Goal: Task Accomplishment & Management: Complete application form

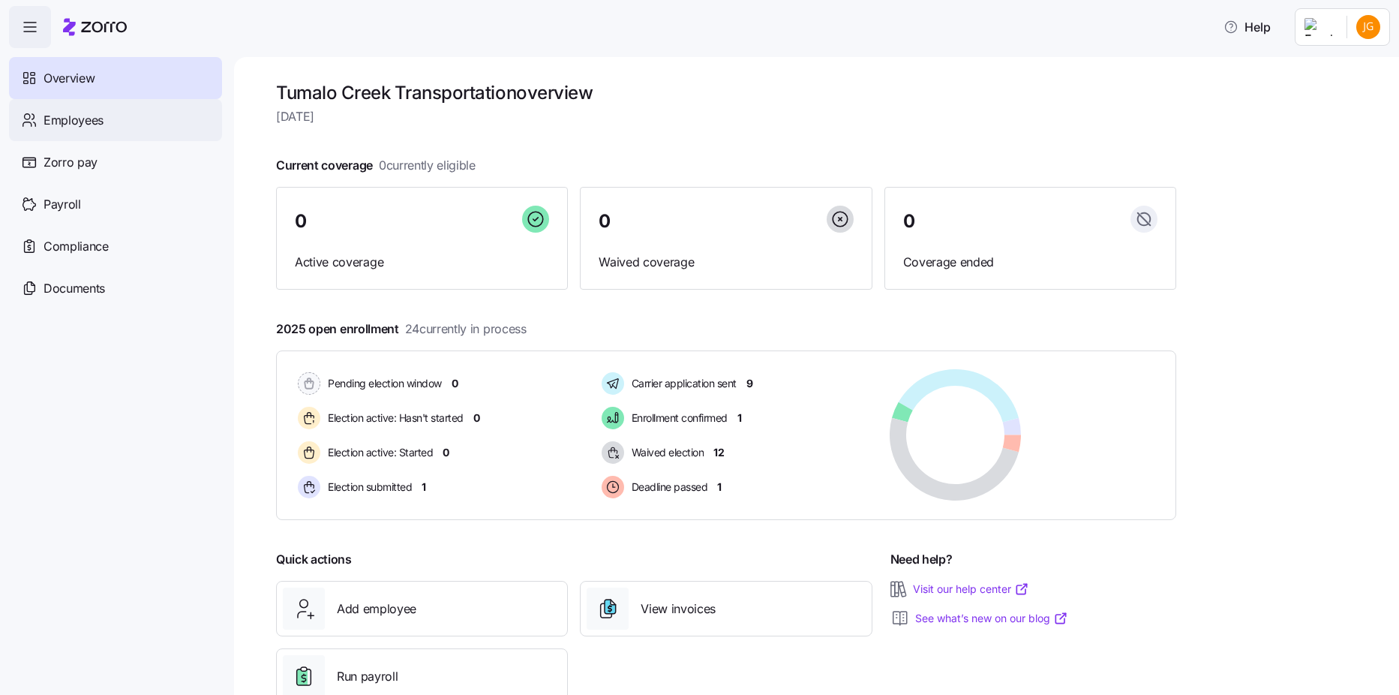
click at [54, 112] on span "Employees" at bounding box center [74, 120] width 60 height 19
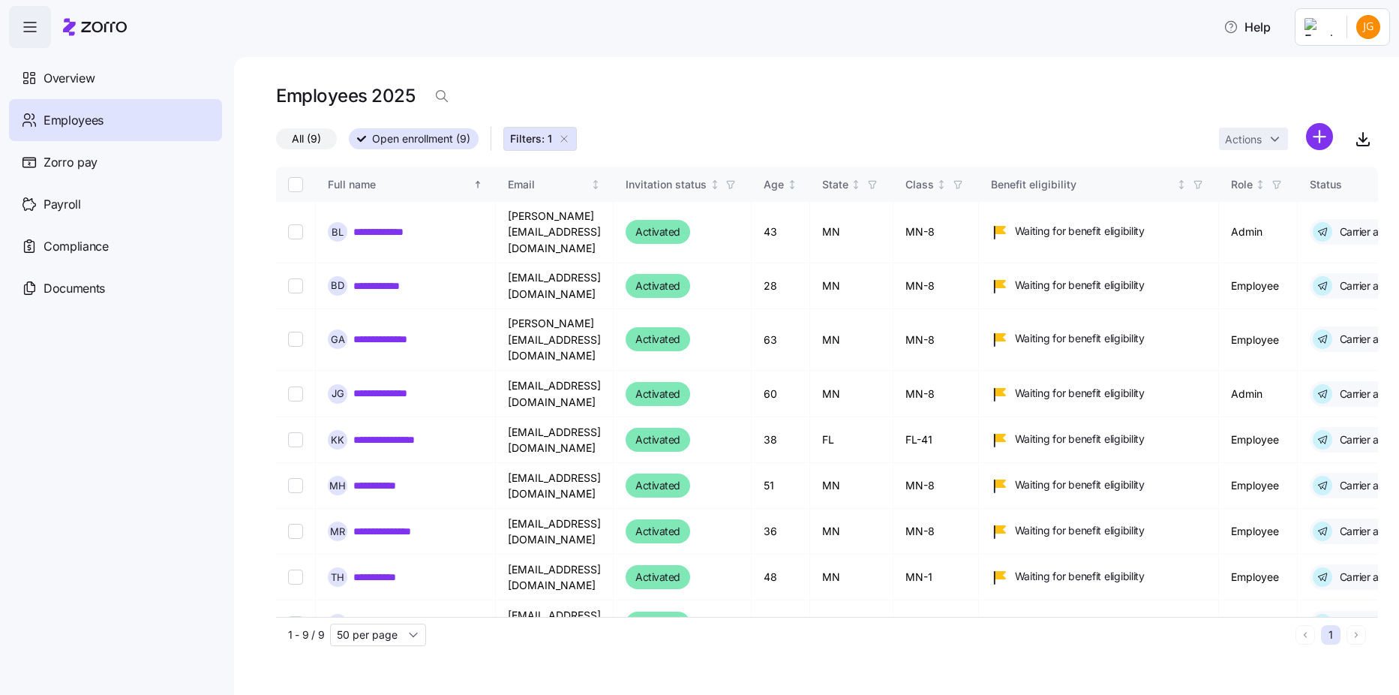
click at [38, 33] on icon "button" at bounding box center [30, 27] width 18 height 18
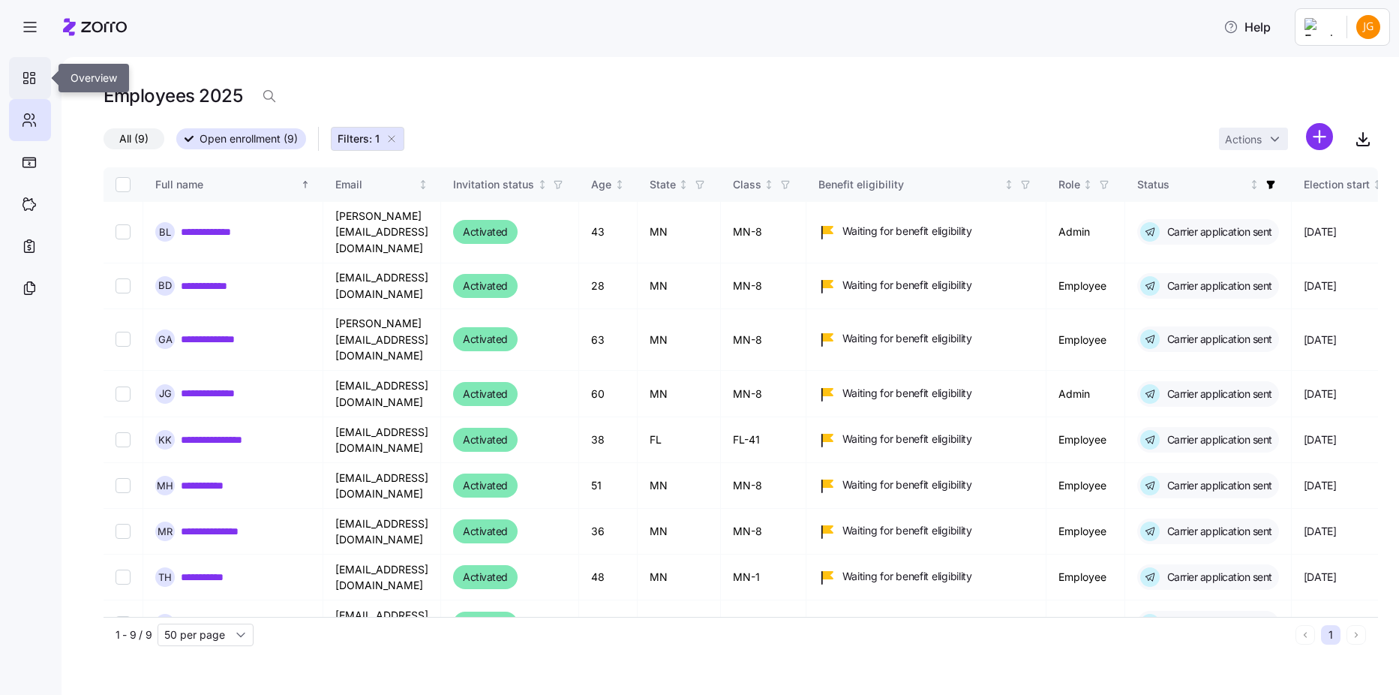
click at [40, 83] on div at bounding box center [30, 78] width 42 height 42
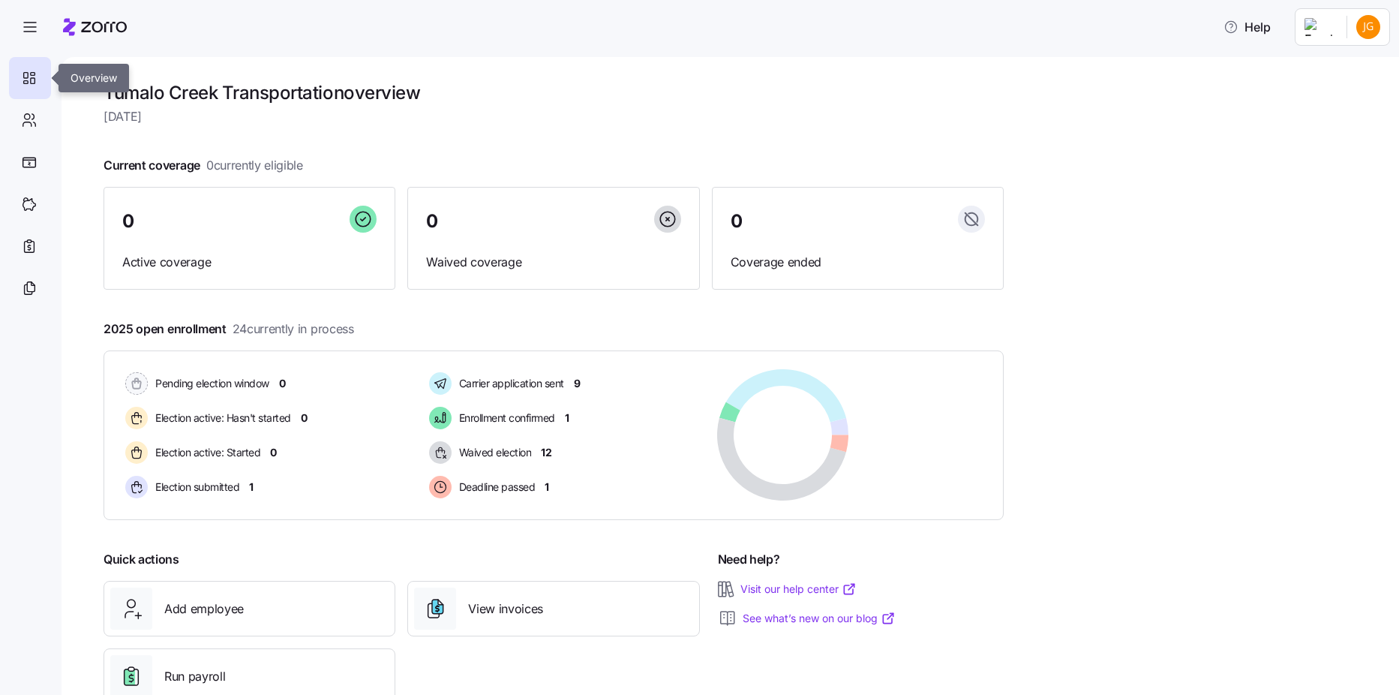
click at [38, 74] on div at bounding box center [30, 78] width 42 height 42
click at [300, 602] on div "Add employee" at bounding box center [249, 608] width 278 height 42
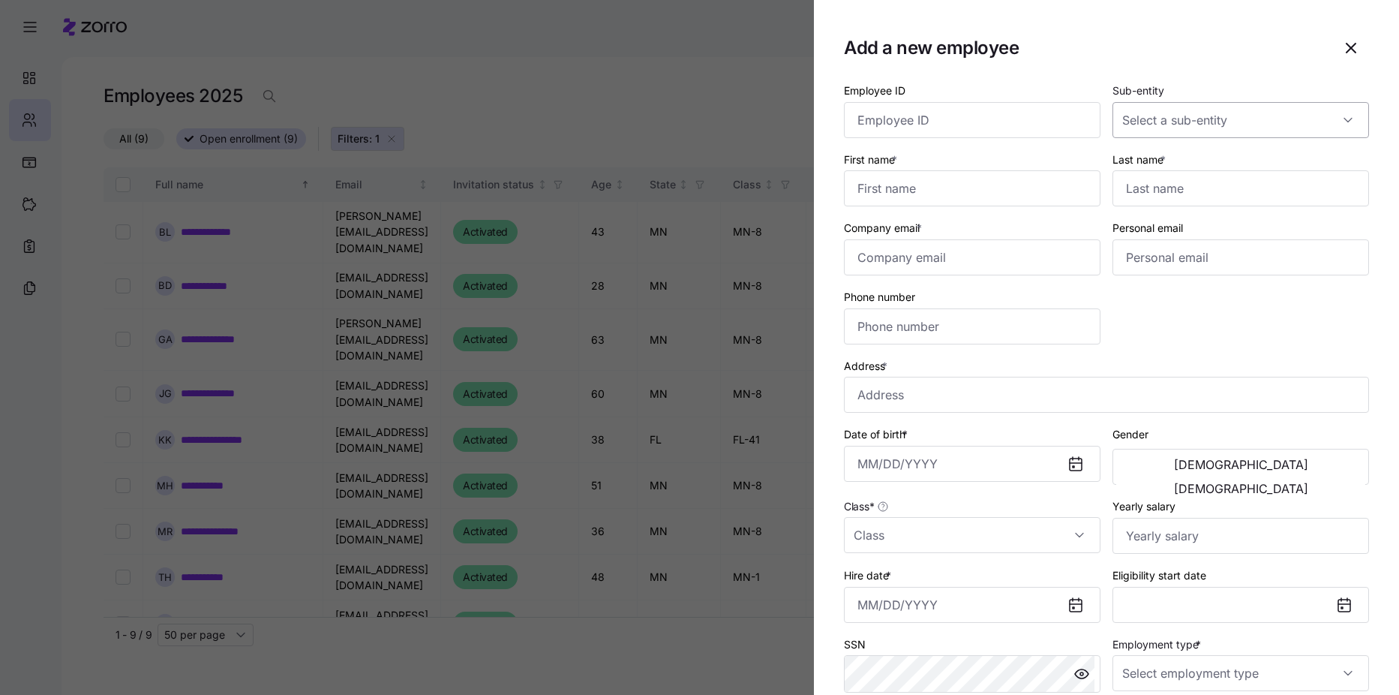
click at [1229, 122] on input "Sub-entity" at bounding box center [1241, 120] width 257 height 36
click at [1182, 61] on div "Add a new employee" at bounding box center [1106, 48] width 525 height 36
click at [993, 187] on input "First name *" at bounding box center [972, 188] width 257 height 36
type input "Ryan"
type input "Burroughs"
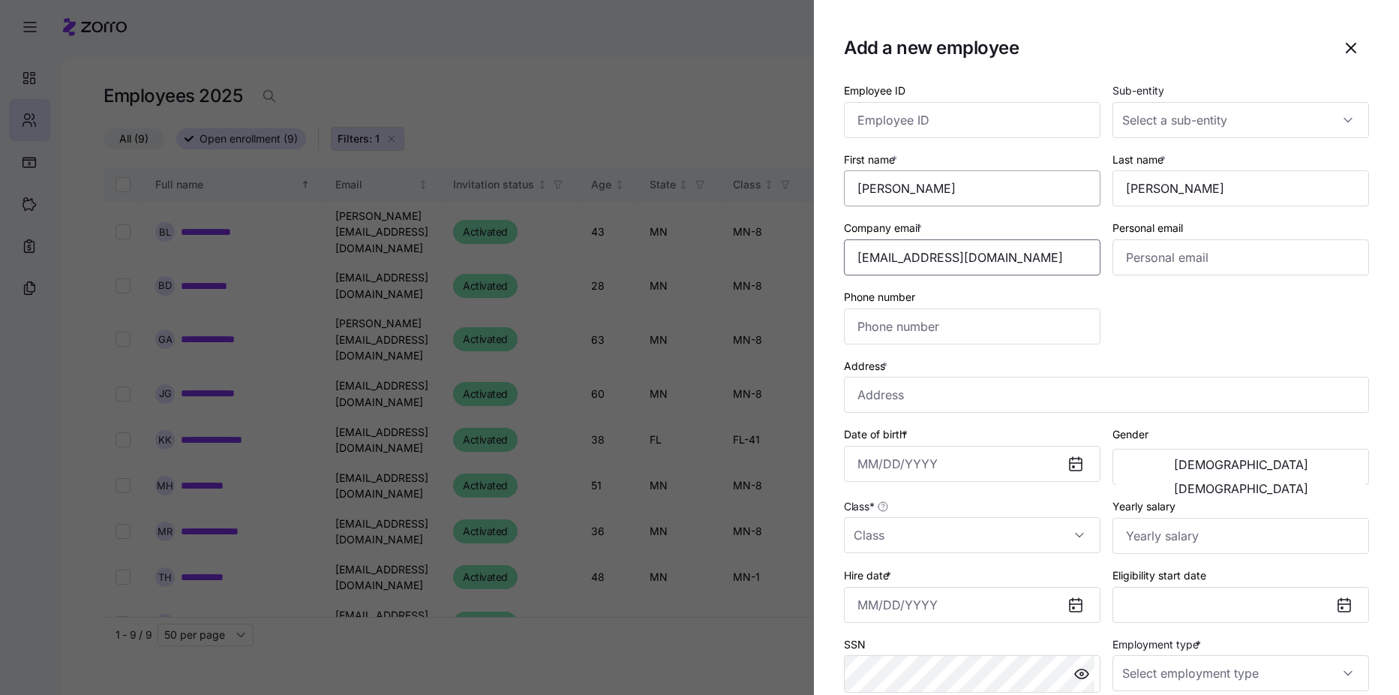
type input "rburroughs@tumalocreek.us"
type input "burroughsr20@gmail.com"
click at [933, 323] on input "Phone number" at bounding box center [972, 326] width 257 height 36
type input "(931) 510-6575"
click at [939, 403] on input "Address *" at bounding box center [1106, 395] width 525 height 36
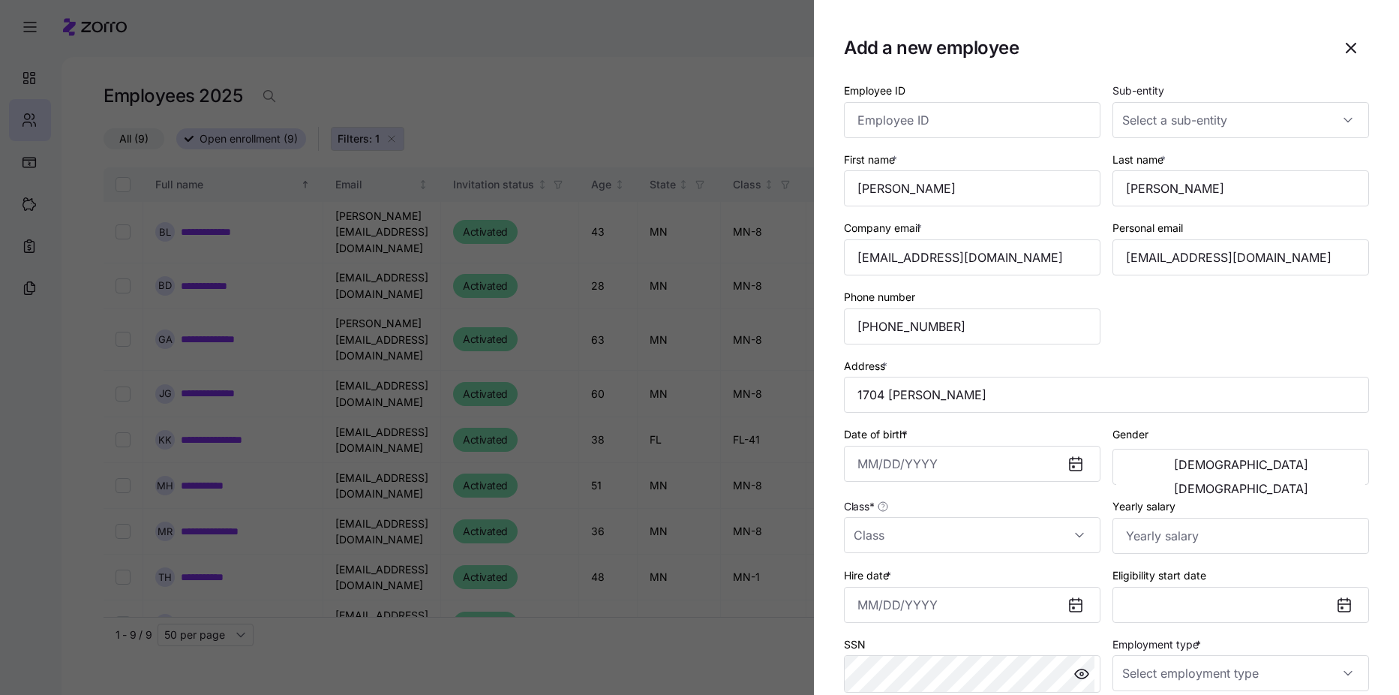
type input "1704 Denton Ave, Cookeville, TN 38501, USA"
click at [1174, 470] on span "[DEMOGRAPHIC_DATA]" at bounding box center [1241, 464] width 134 height 12
click at [1032, 527] on input "Class *" at bounding box center [972, 535] width 257 height 36
click at [1131, 539] on input "Yearly salary" at bounding box center [1241, 536] width 257 height 36
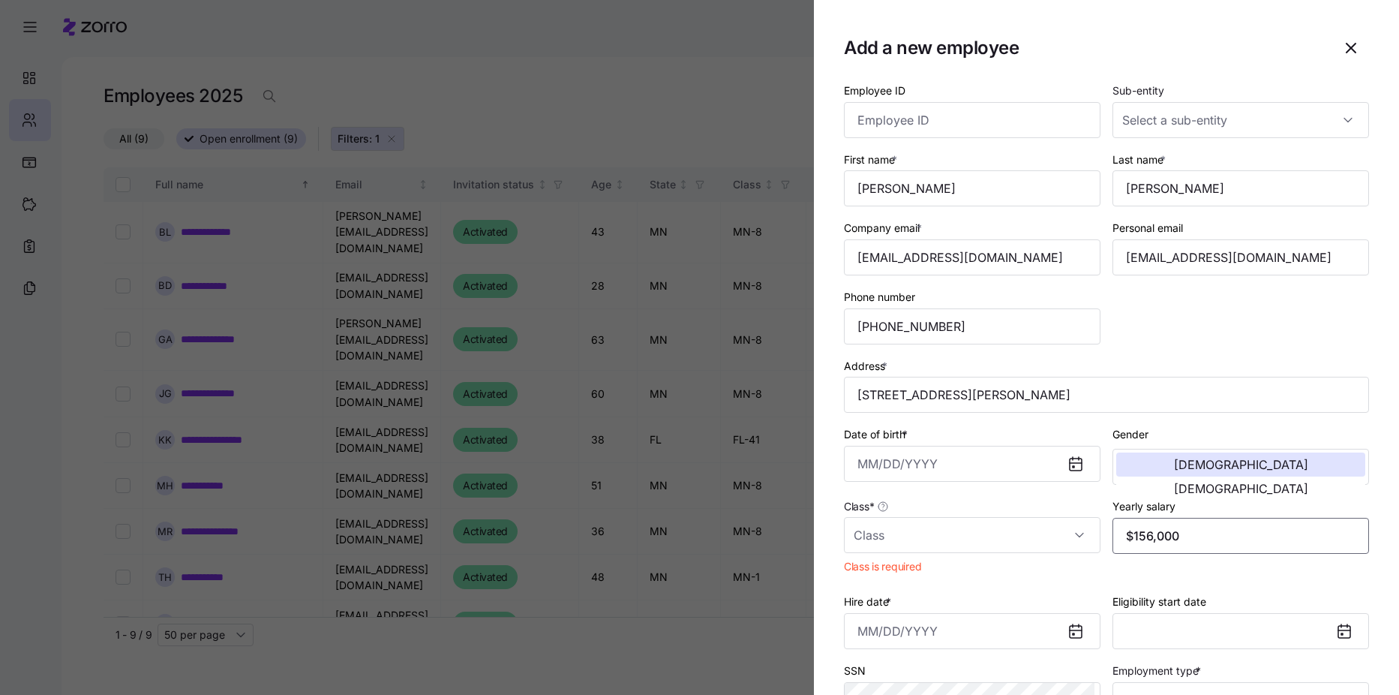
type input "$156,000"
click at [1035, 630] on input "Hire date *" at bounding box center [972, 631] width 257 height 36
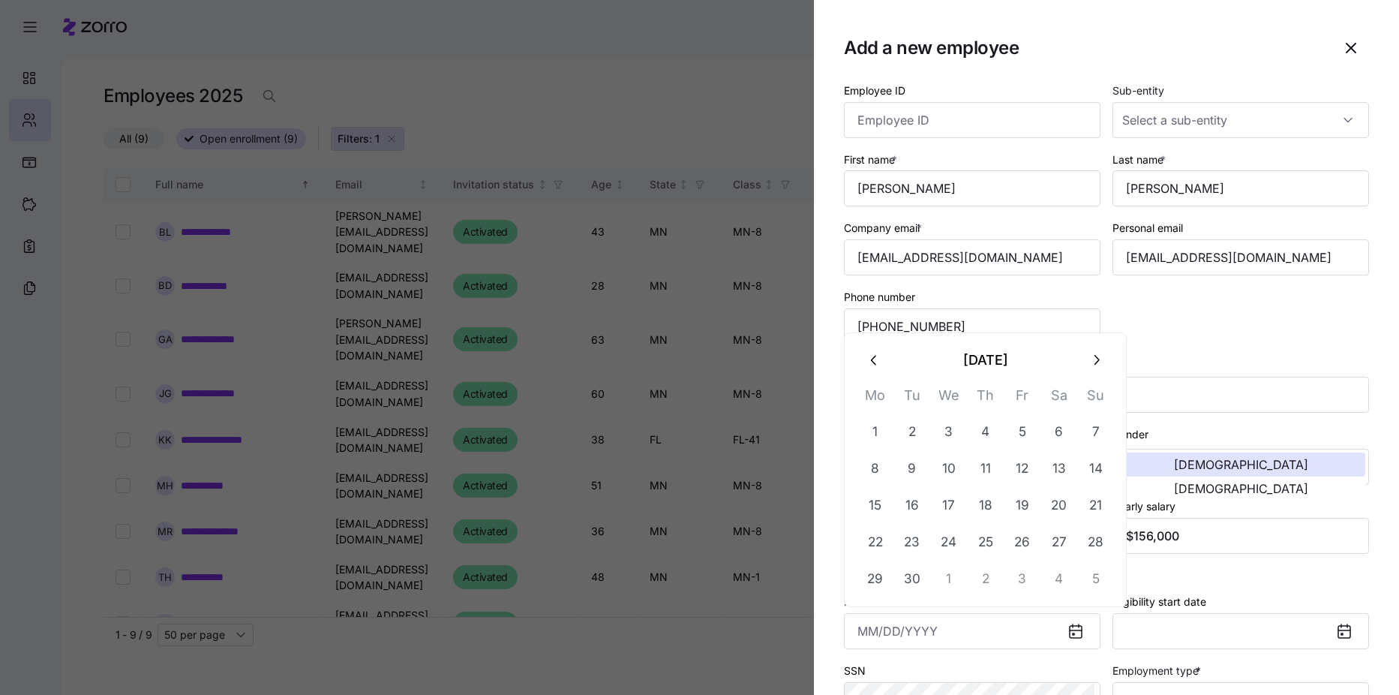
click at [1285, 572] on div "Yearly salary $156,000" at bounding box center [1241, 538] width 269 height 95
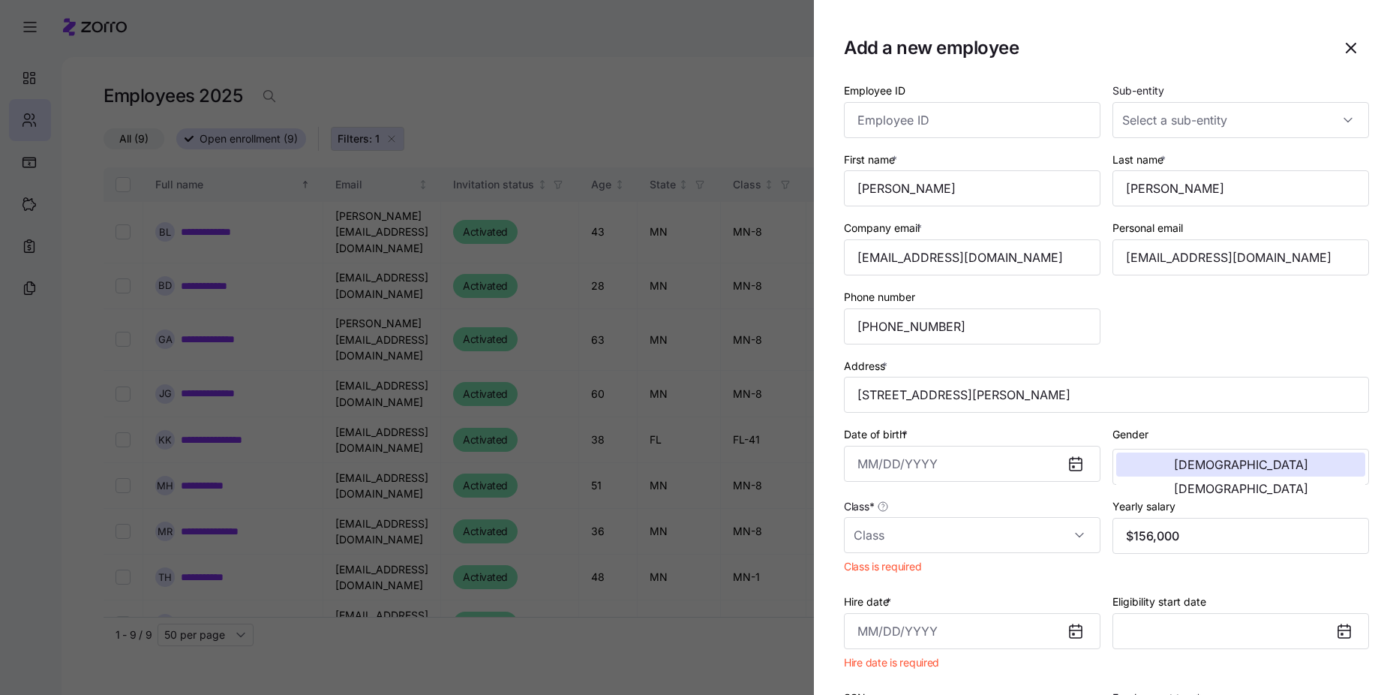
click at [1073, 634] on icon at bounding box center [1074, 634] width 2 height 2
click at [1067, 629] on icon at bounding box center [1076, 631] width 18 height 18
click at [800, 684] on div at bounding box center [699, 347] width 1399 height 695
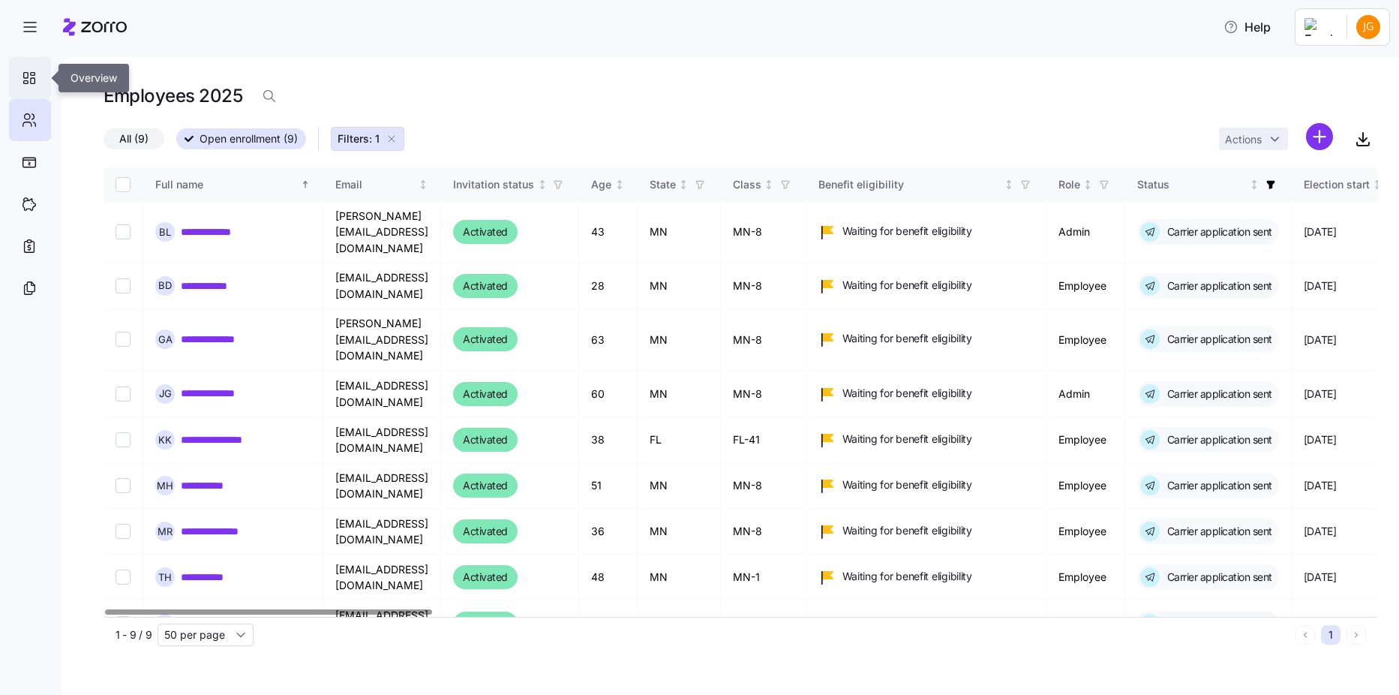
click at [41, 79] on div at bounding box center [30, 78] width 42 height 42
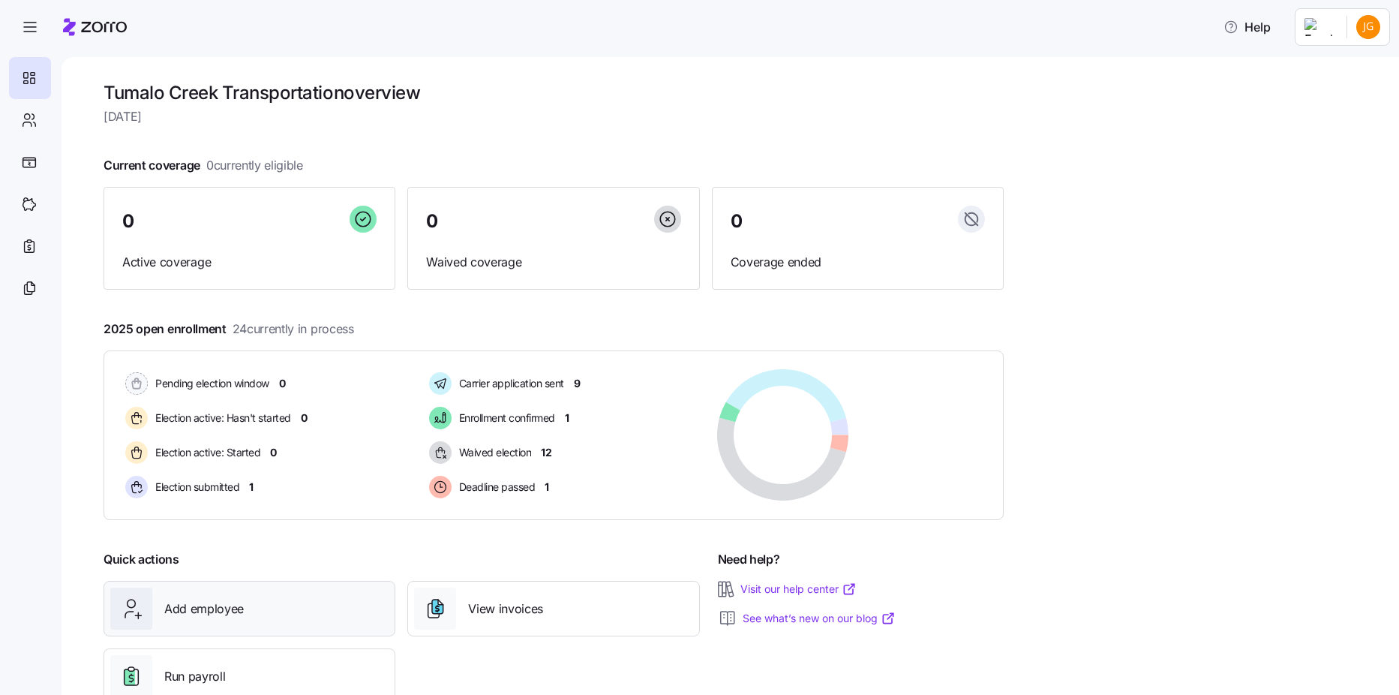
click at [242, 595] on div "Add employee" at bounding box center [249, 608] width 278 height 42
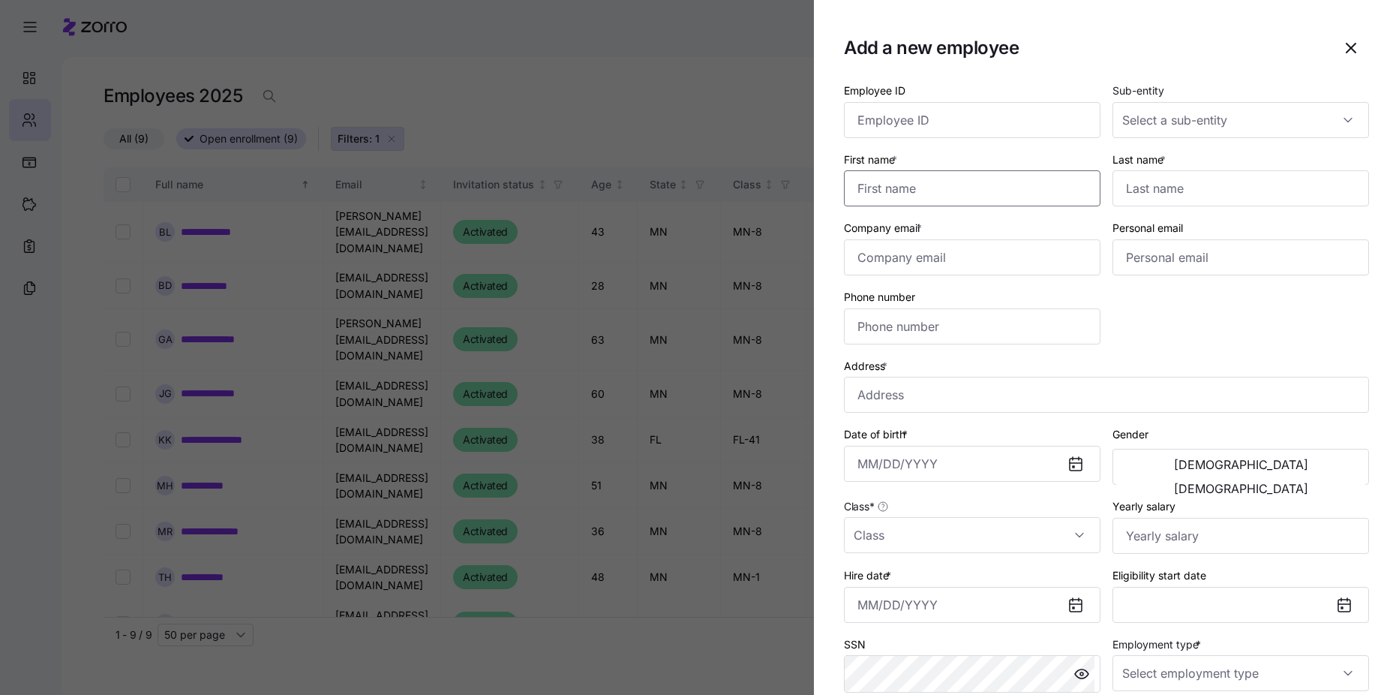
click at [881, 180] on input "First name *" at bounding box center [972, 188] width 257 height 36
type input "Ryan"
type input "Burroughs"
type input "rburroughs@tumalocreek.us"
type input "burroughsr20@gmail.com"
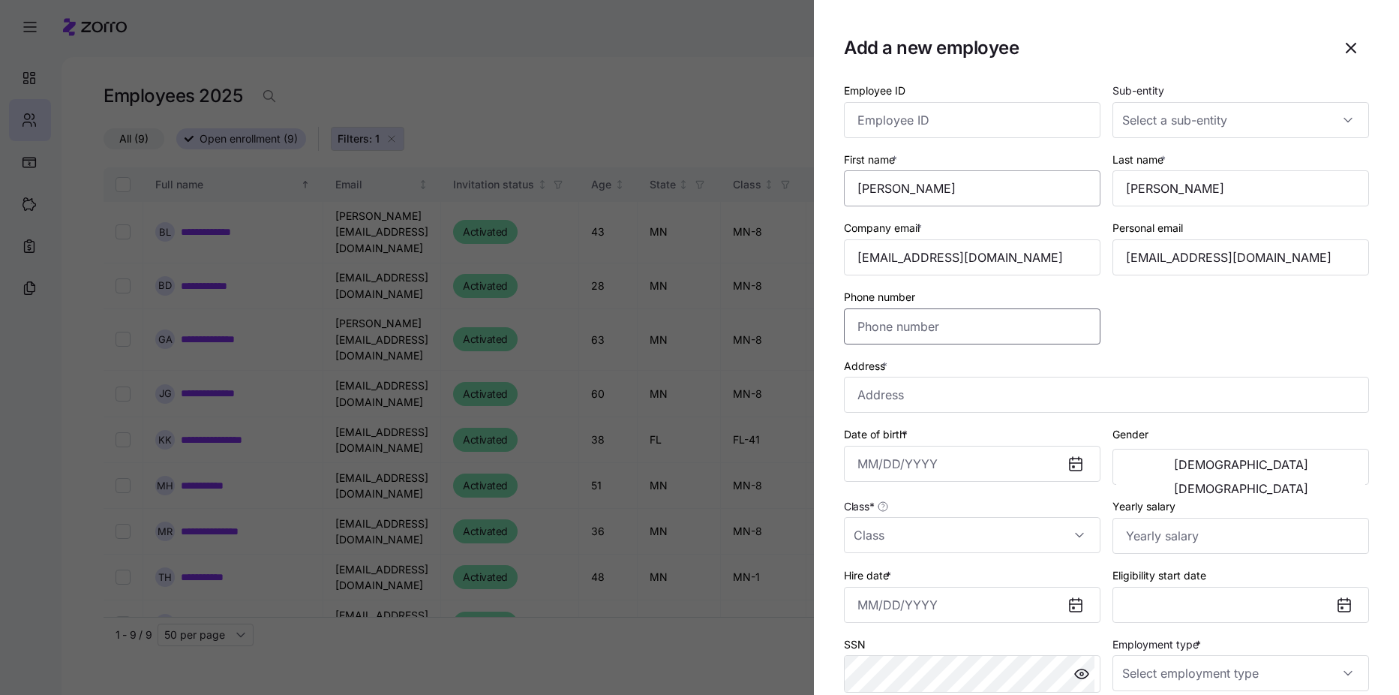
type input "(931) 510-6575"
type input "1704 Denton Ave, Cookeville, TN 38501, USA"
type input "$156,000"
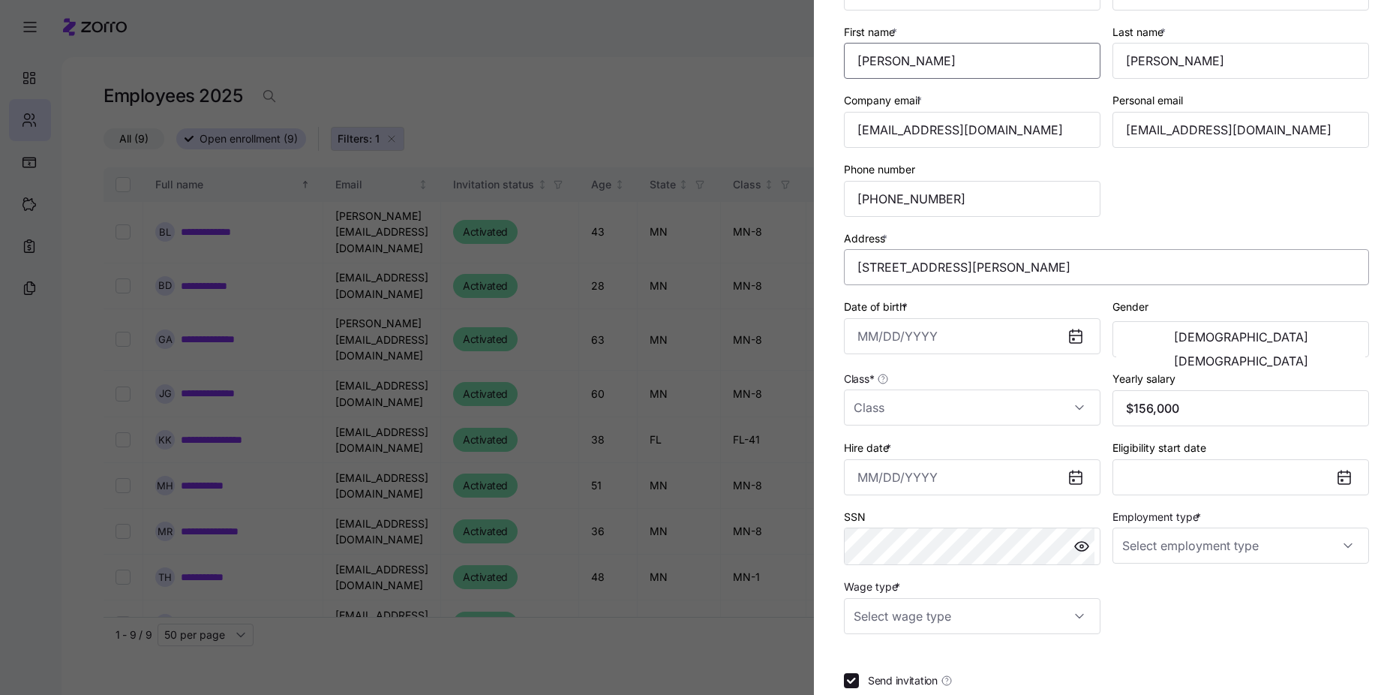
scroll to position [150, 0]
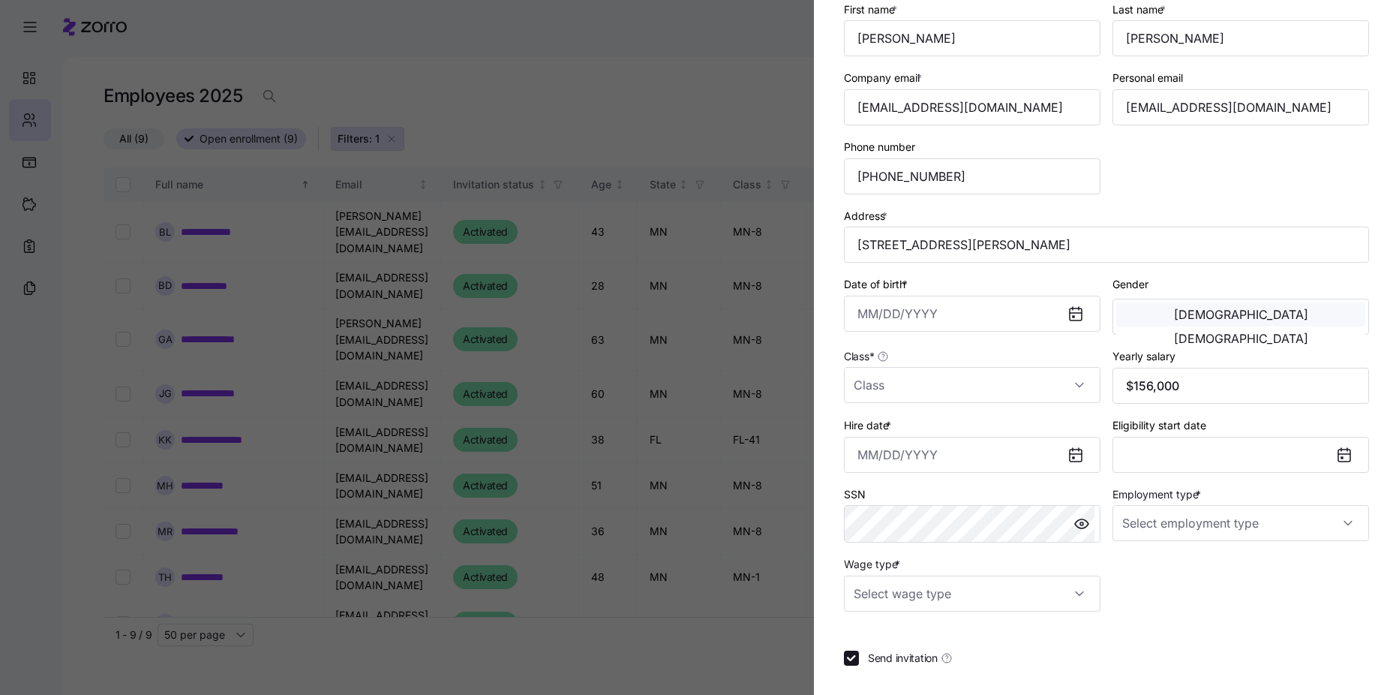
click at [1174, 309] on span "[DEMOGRAPHIC_DATA]" at bounding box center [1241, 314] width 134 height 12
click at [1044, 380] on input "Class *" at bounding box center [972, 385] width 257 height 36
click at [739, 97] on div at bounding box center [699, 347] width 1399 height 695
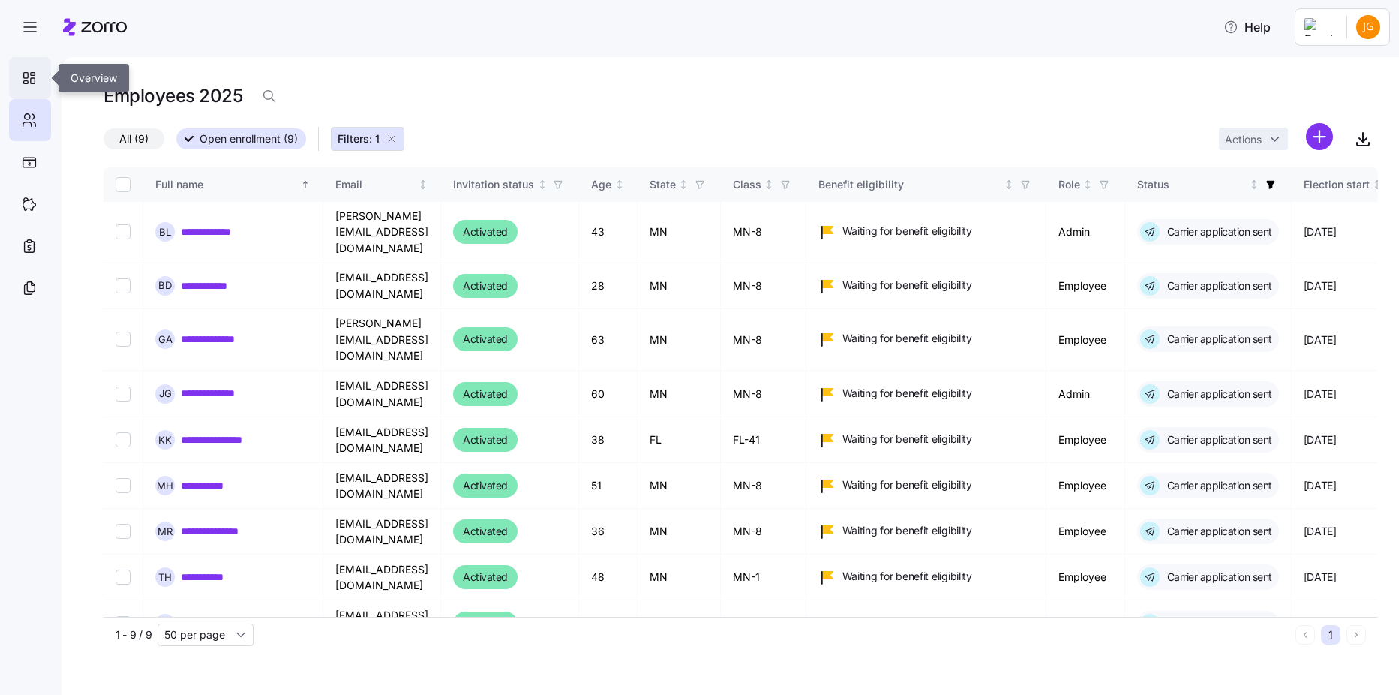
click at [32, 77] on icon at bounding box center [29, 78] width 17 height 18
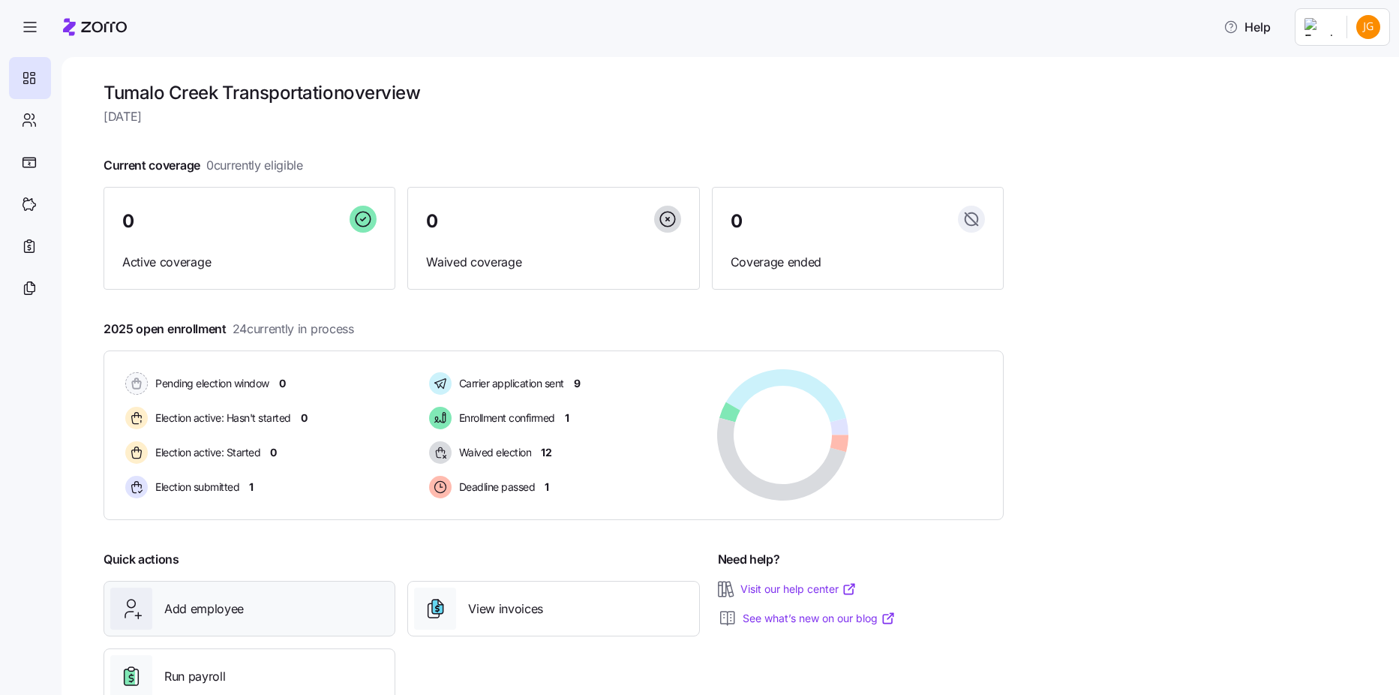
click at [328, 584] on div "Add employee" at bounding box center [250, 609] width 292 height 56
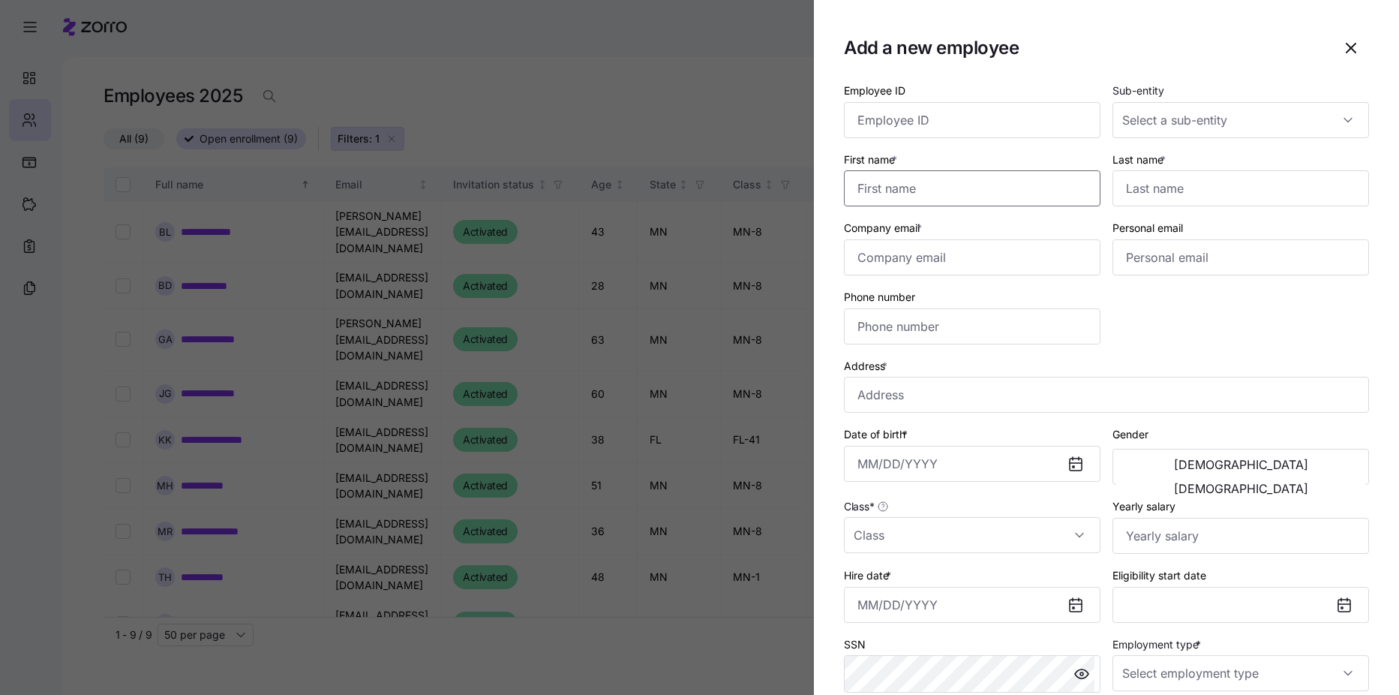
click at [951, 194] on input "First name *" at bounding box center [972, 188] width 257 height 36
type input "Ryan"
type input "Burroughs"
type input "rburroughs@tumalocreek.us"
type input "burroughsr20@gmail.com"
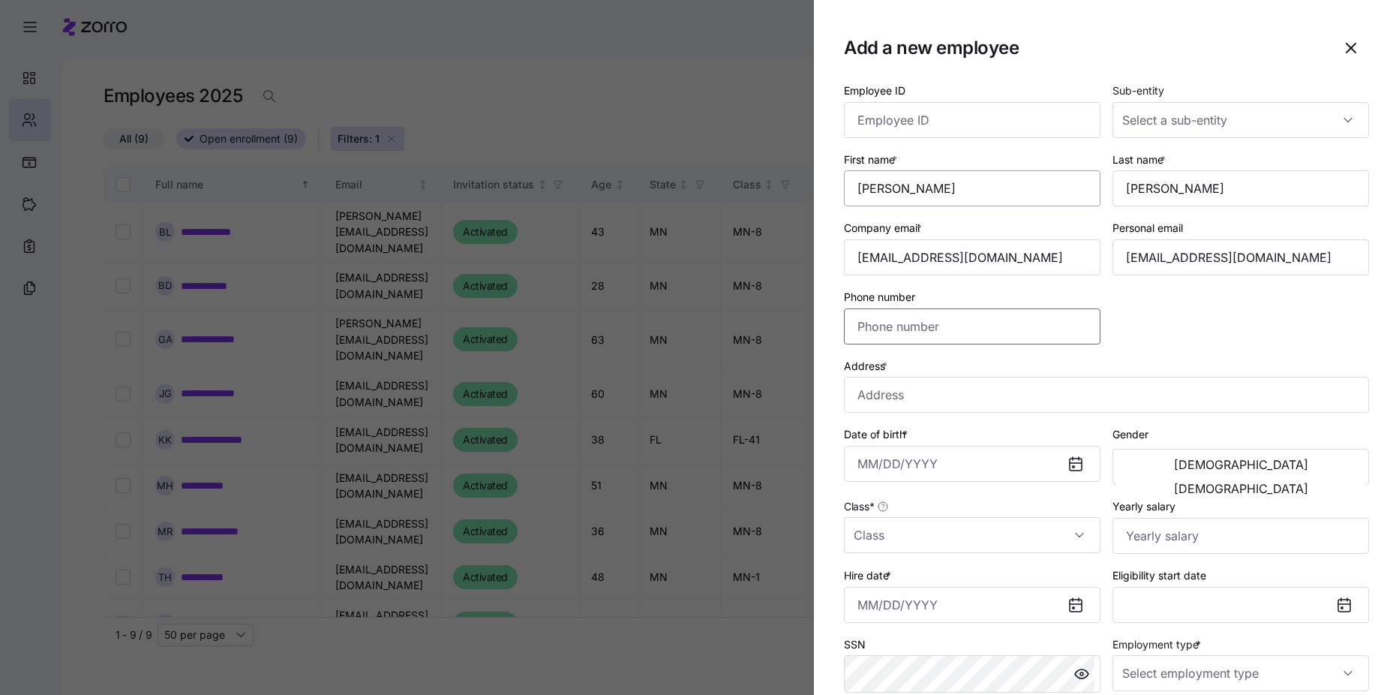
type input "(931) 510-6575"
type input "1704 Denton Ave, Cookeville, TN 38501, USA"
type input "$156,000"
click at [1187, 471] on button "[DEMOGRAPHIC_DATA]" at bounding box center [1240, 464] width 249 height 24
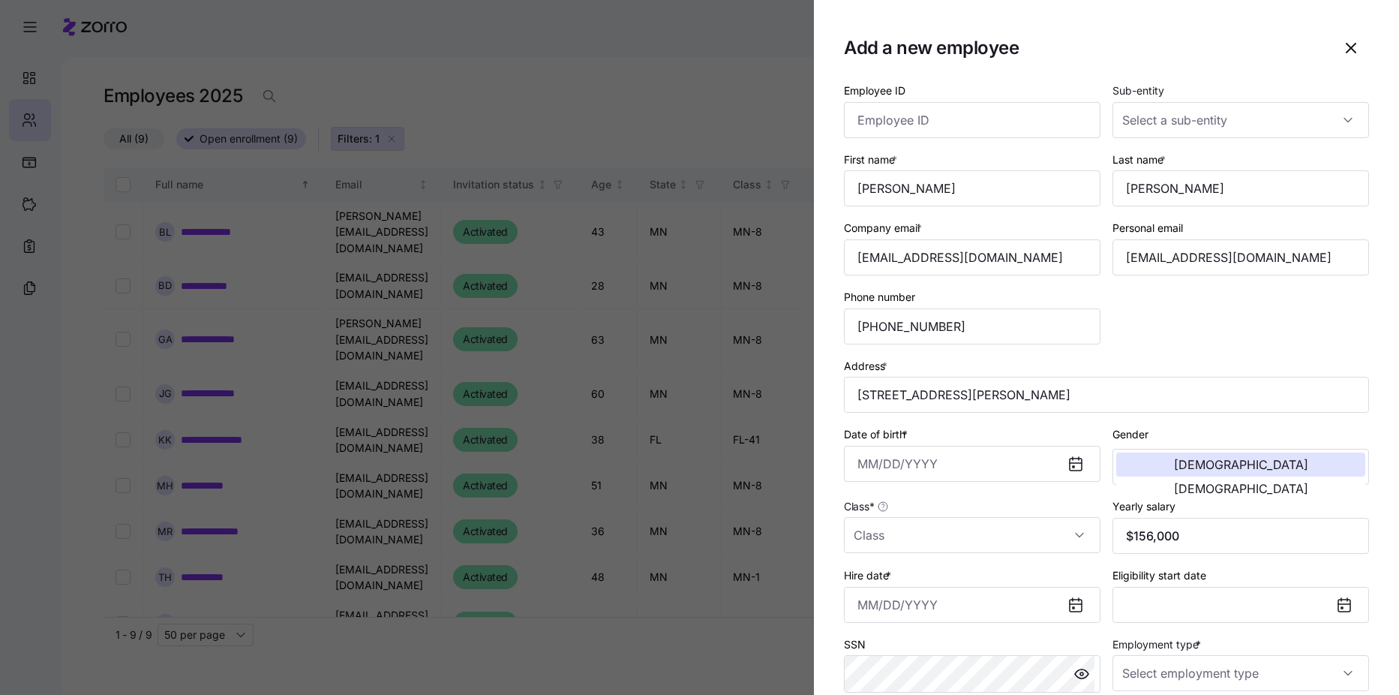
click at [1067, 606] on icon at bounding box center [1076, 605] width 18 height 18
click at [1073, 607] on icon at bounding box center [1074, 608] width 2 height 2
click at [1186, 533] on input "$156,000" at bounding box center [1241, 536] width 257 height 36
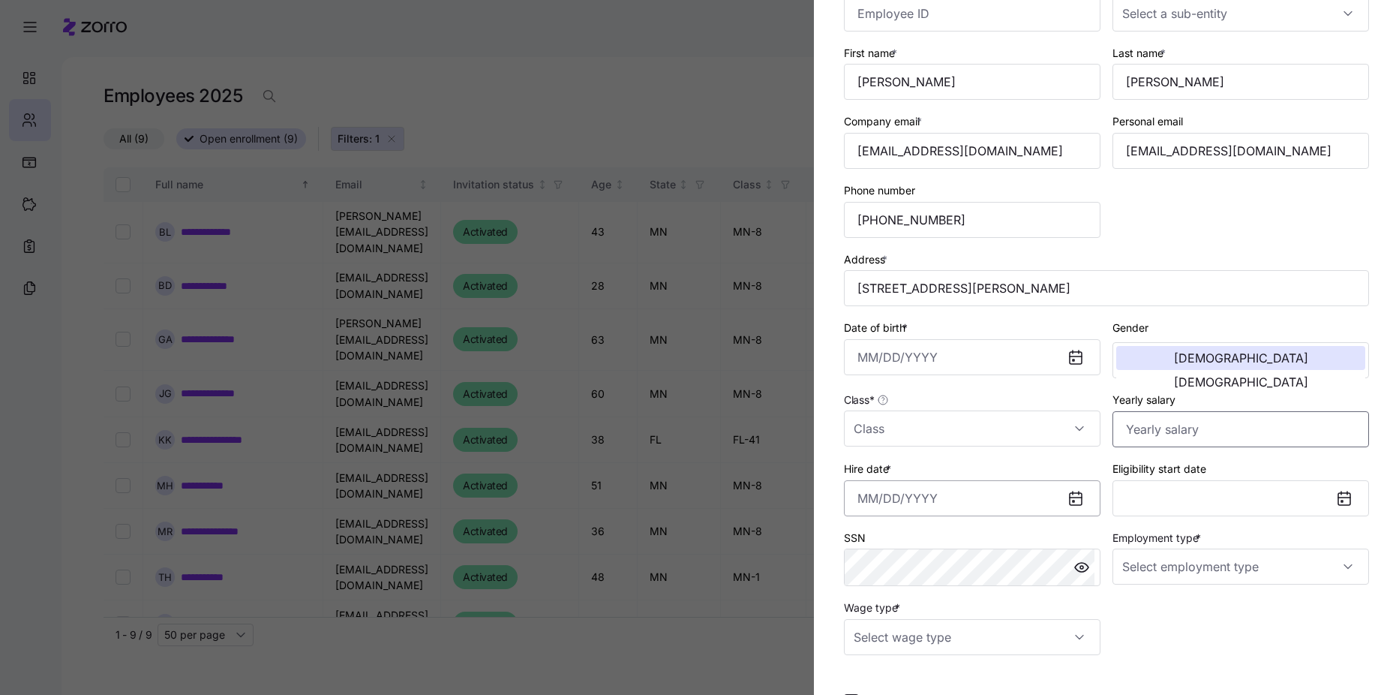
scroll to position [150, 0]
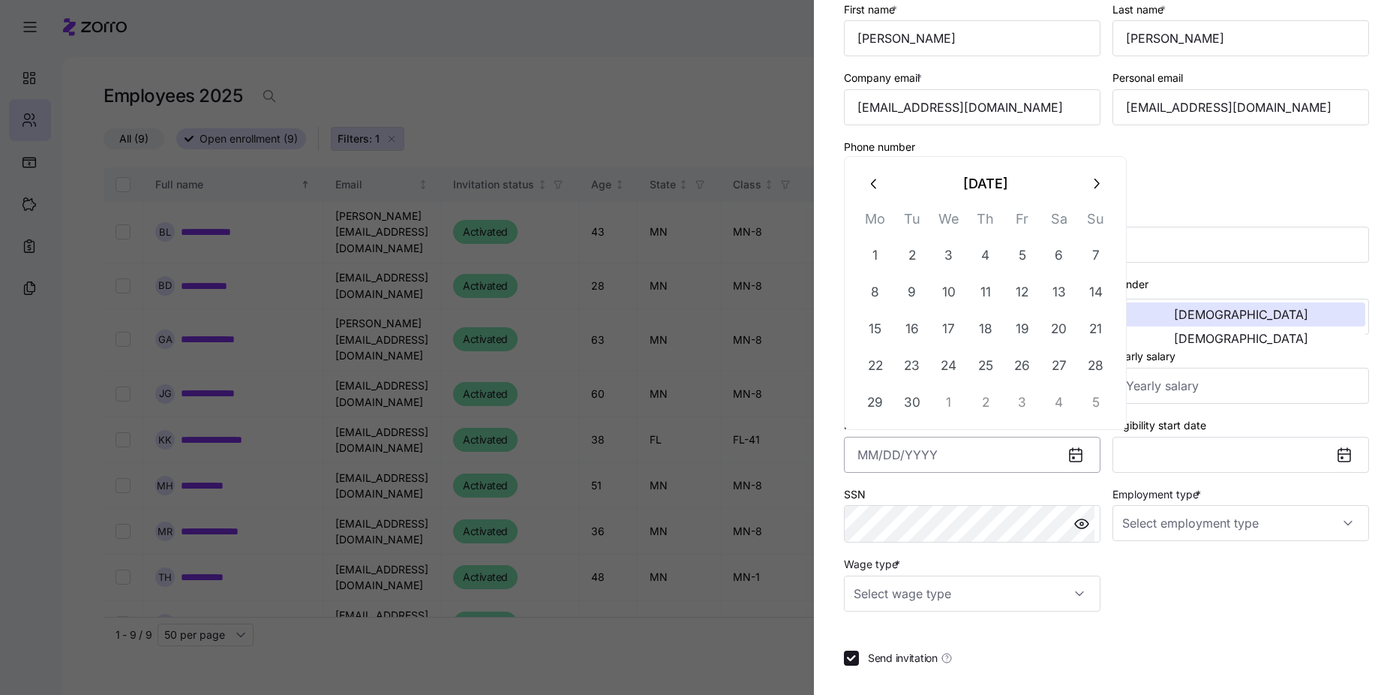
click at [906, 465] on input "Hire date *" at bounding box center [972, 455] width 257 height 36
click at [1091, 184] on icon "button" at bounding box center [1096, 184] width 17 height 17
click at [960, 248] on button "1" at bounding box center [949, 255] width 36 height 36
type input "October 1, 2025"
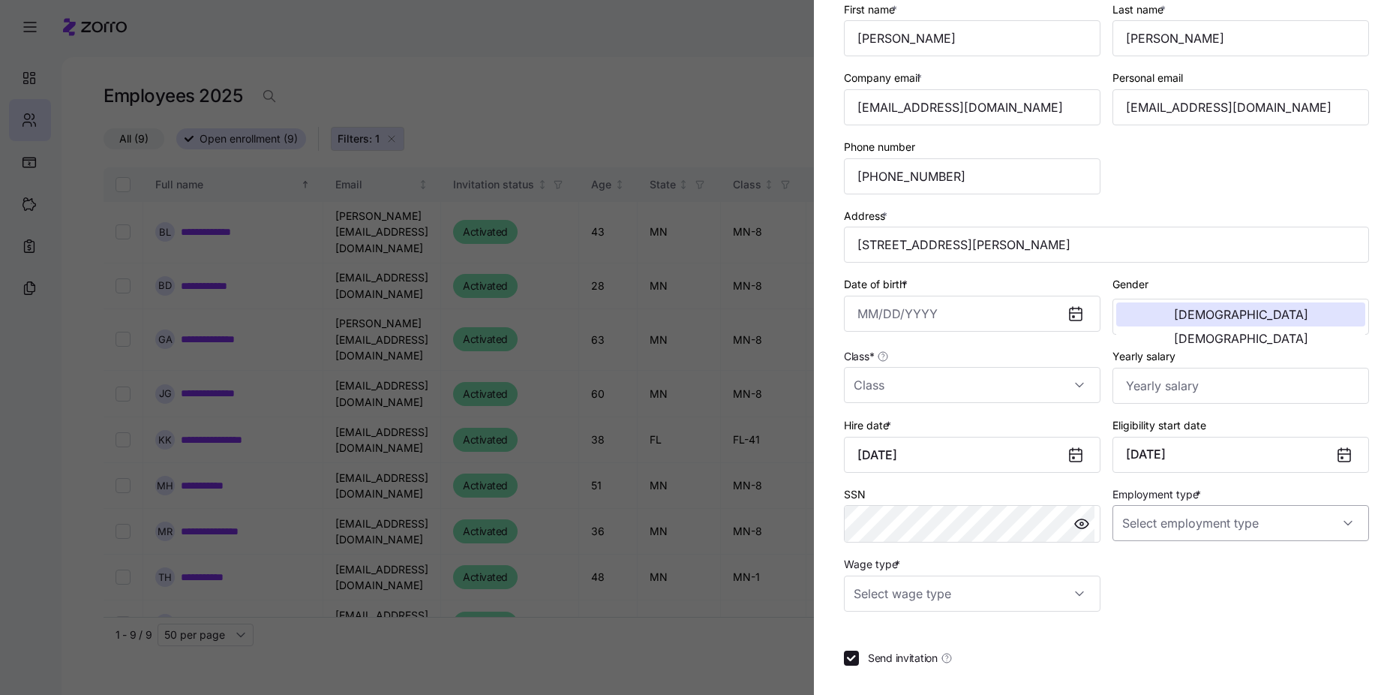
click at [1336, 528] on input "Employment type *" at bounding box center [1241, 523] width 257 height 36
click at [1305, 585] on div "Part Time" at bounding box center [1232, 600] width 239 height 32
click at [1328, 523] on input "Part Time" at bounding box center [1241, 523] width 257 height 36
click at [1296, 580] on div "Full Time" at bounding box center [1232, 569] width 239 height 32
type input "Full Time"
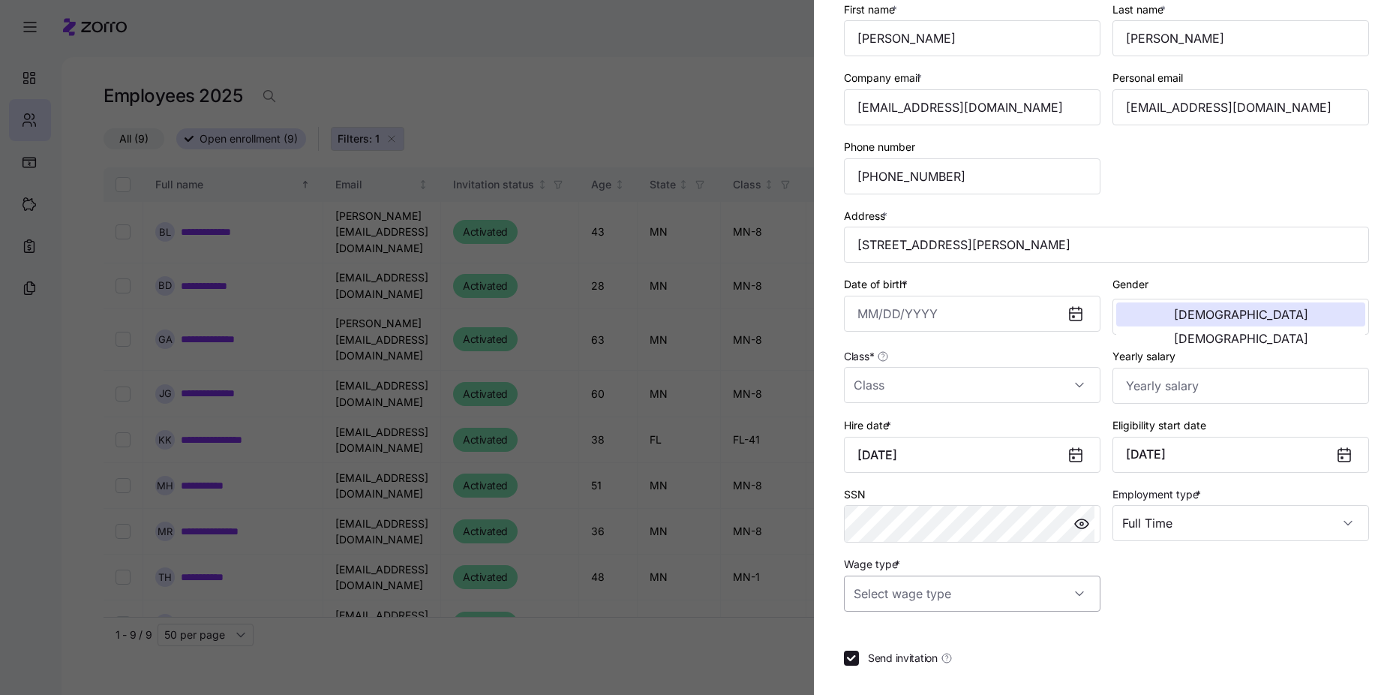
click at [1079, 603] on input "Wage type *" at bounding box center [972, 593] width 257 height 36
click at [1046, 635] on div "Salary" at bounding box center [969, 639] width 239 height 32
type input "Salary"
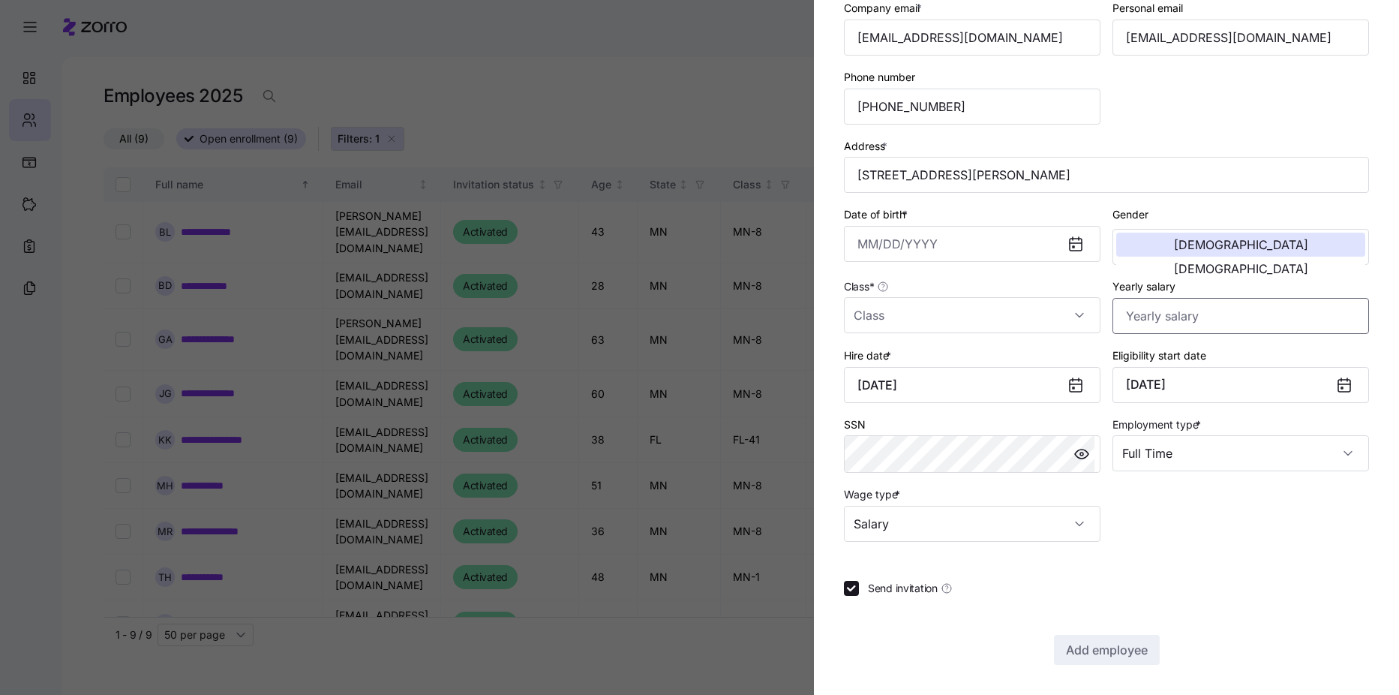
click at [1157, 315] on input "Yearly salary" at bounding box center [1241, 316] width 257 height 36
click at [1020, 310] on input "Class *" at bounding box center [972, 315] width 257 height 36
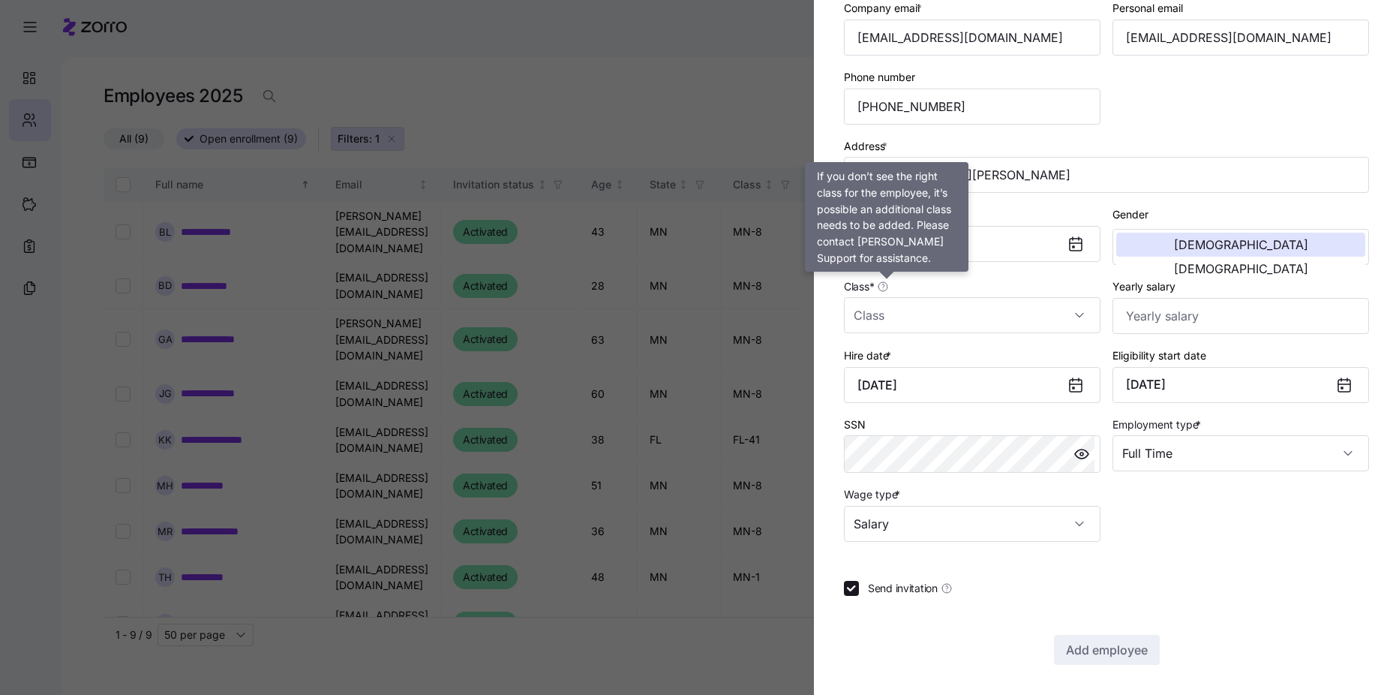
click at [888, 287] on icon at bounding box center [882, 286] width 9 height 9
click at [888, 297] on input "Class *" at bounding box center [972, 315] width 257 height 36
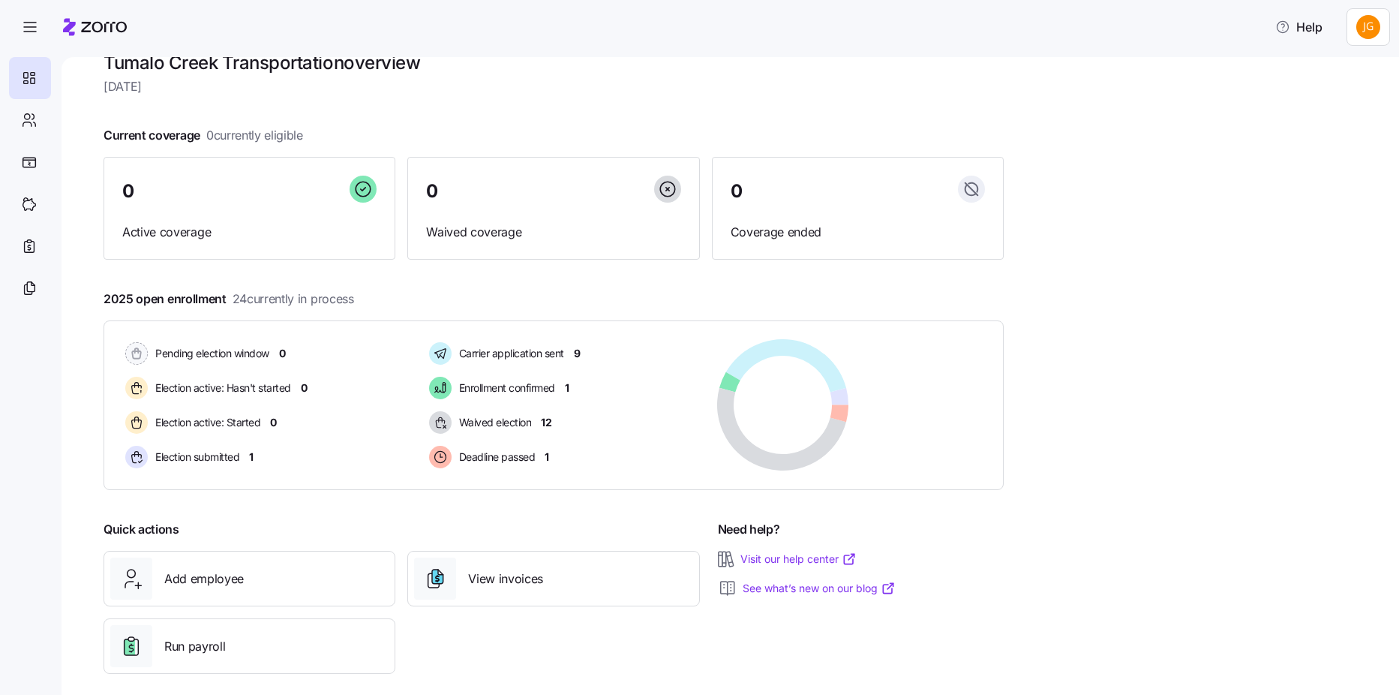
scroll to position [45, 0]
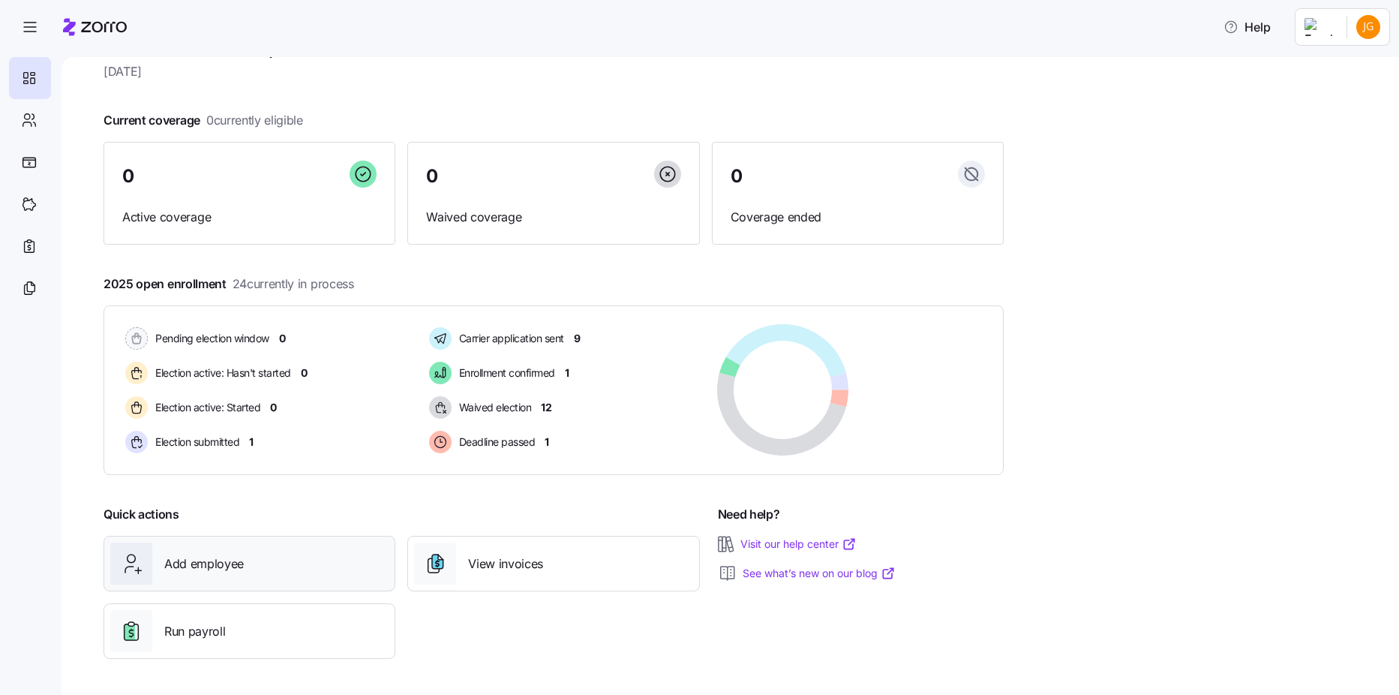
click at [328, 552] on div "Add employee" at bounding box center [249, 563] width 278 height 42
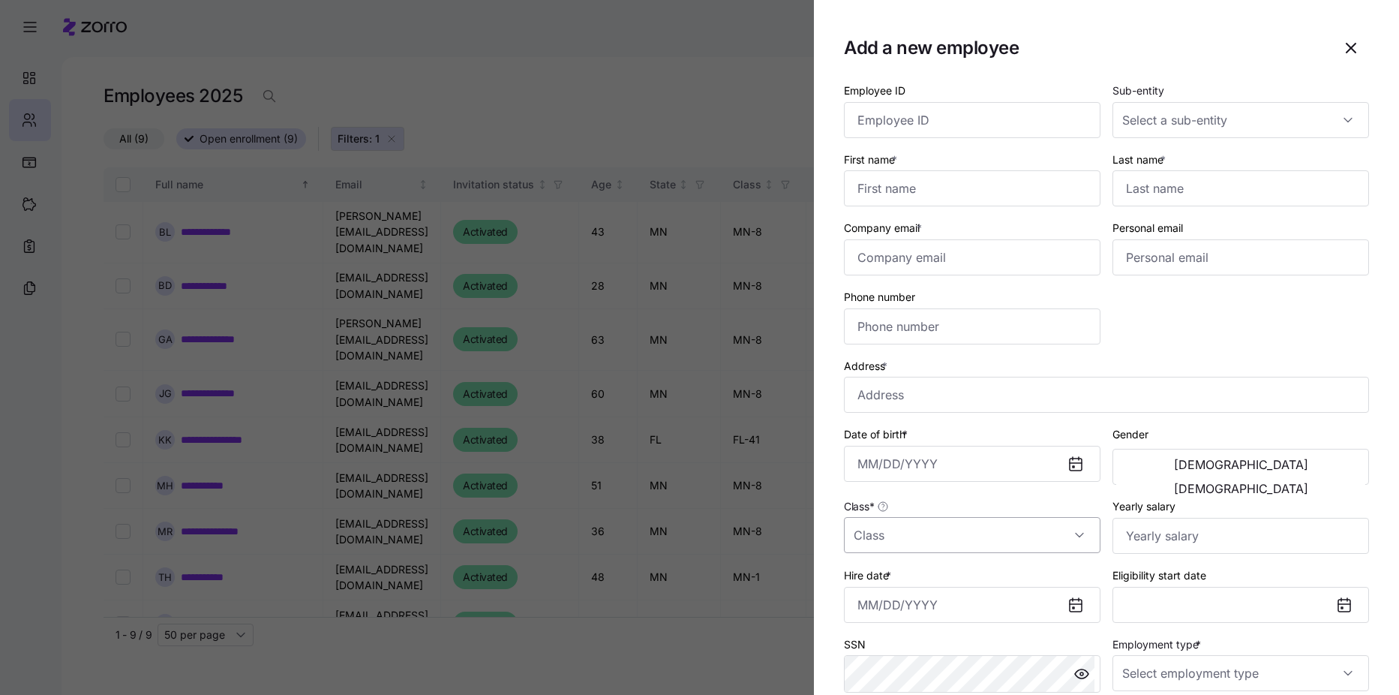
click at [1090, 534] on input "Class *" at bounding box center [972, 535] width 257 height 36
click at [1188, 320] on div "Employee ID Sub-entity First name * Last name * Company email * Personal email …" at bounding box center [1106, 421] width 537 height 692
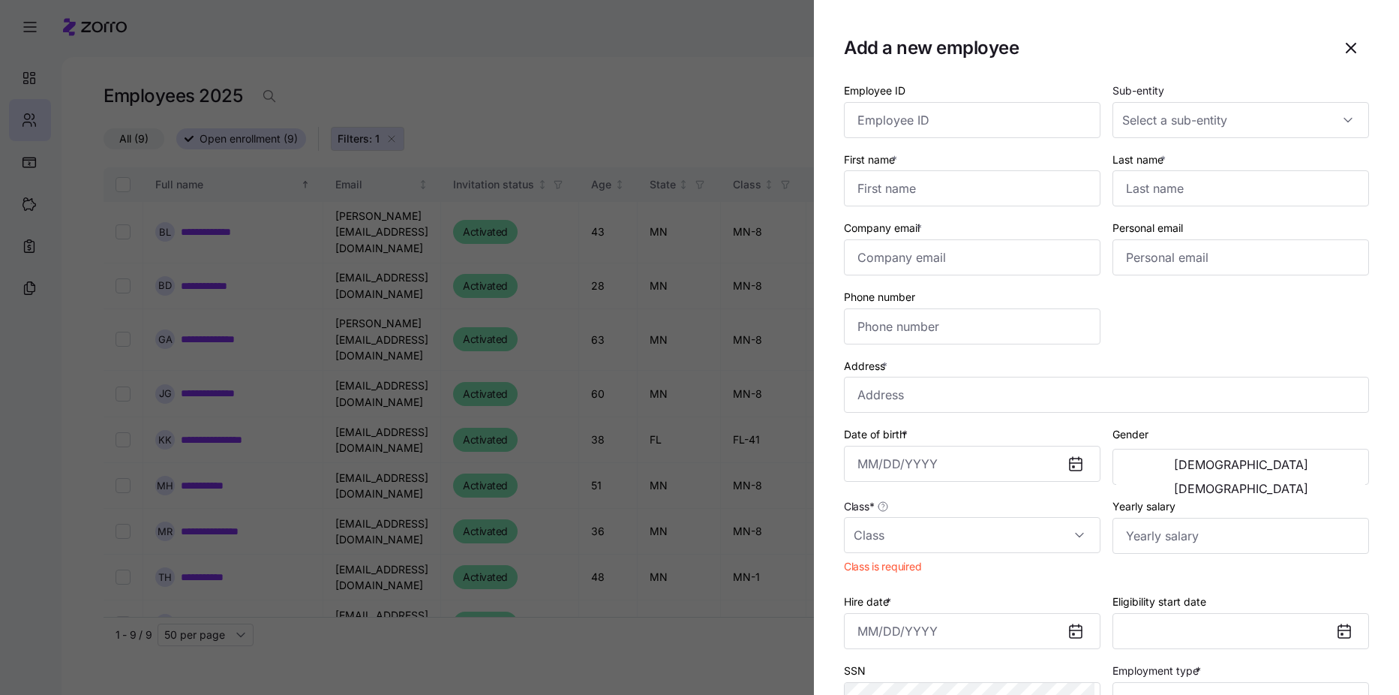
click at [279, 52] on div at bounding box center [699, 347] width 1399 height 695
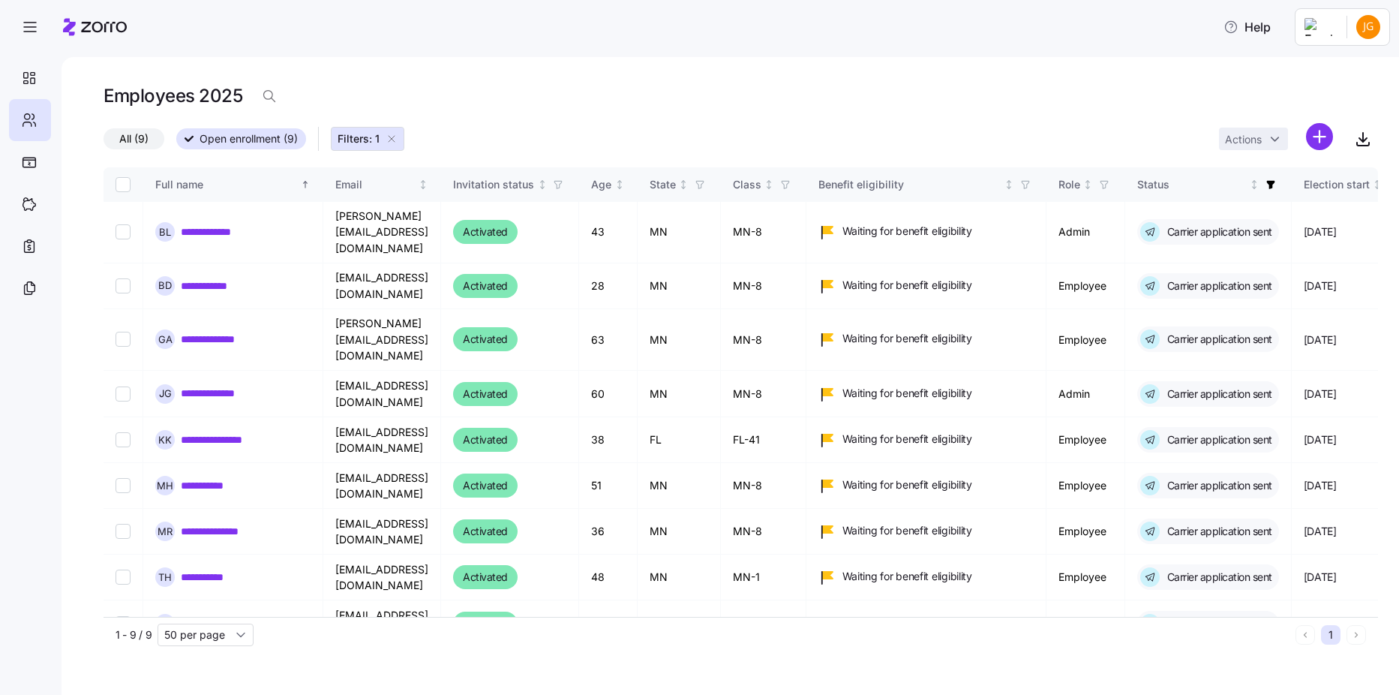
click at [352, 136] on span "Filters: 1" at bounding box center [359, 138] width 42 height 15
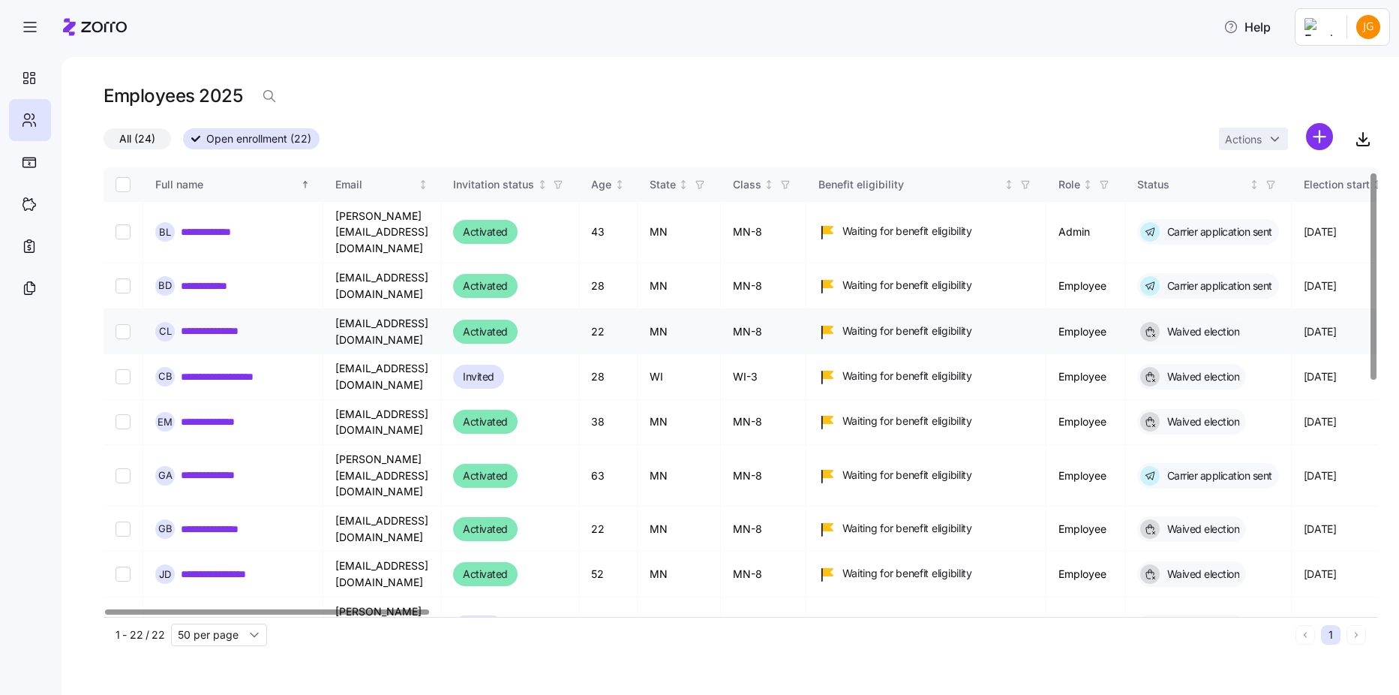
scroll to position [75, 0]
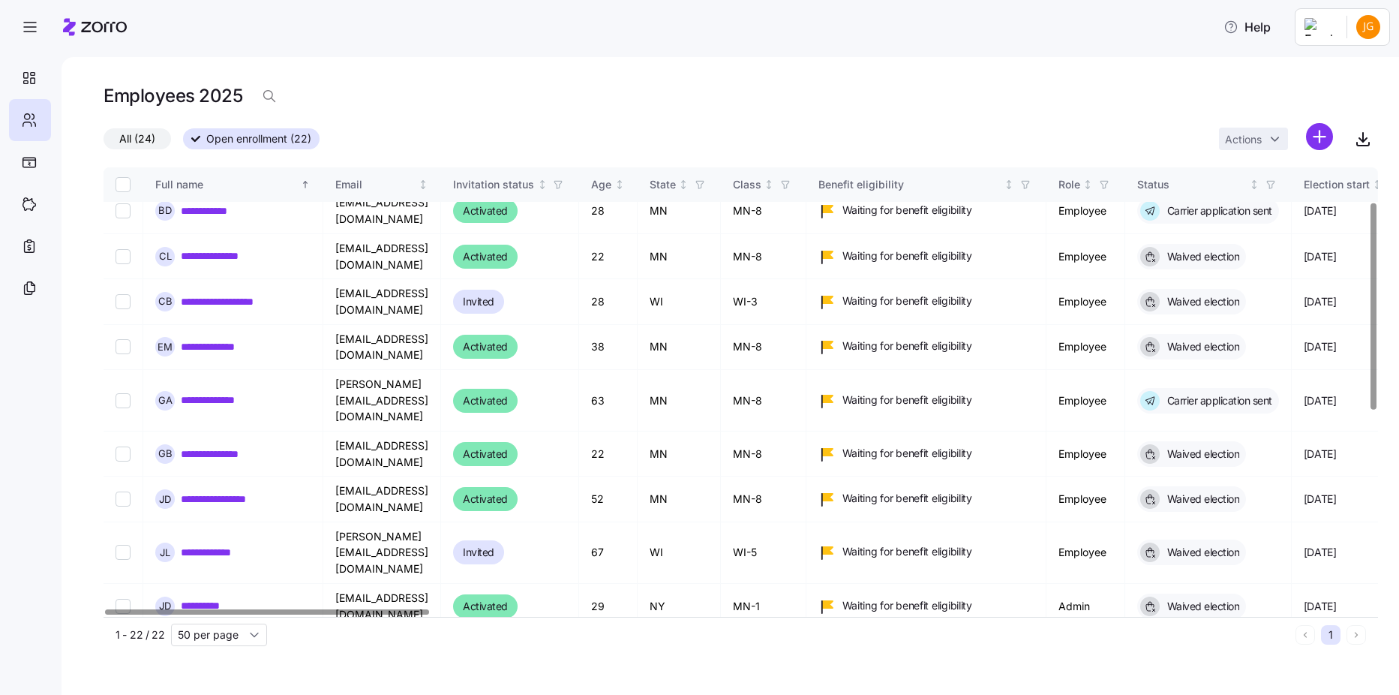
click at [227, 644] on link "**********" at bounding box center [219, 651] width 77 height 15
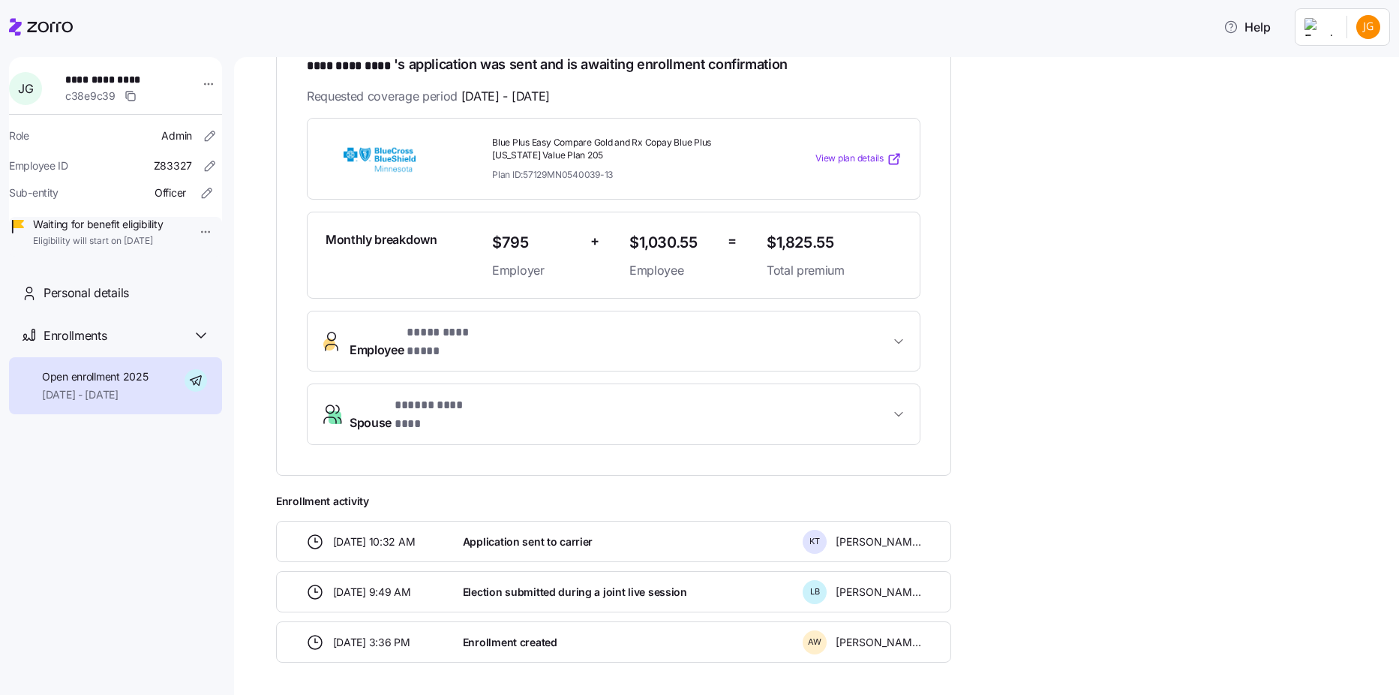
scroll to position [300, 0]
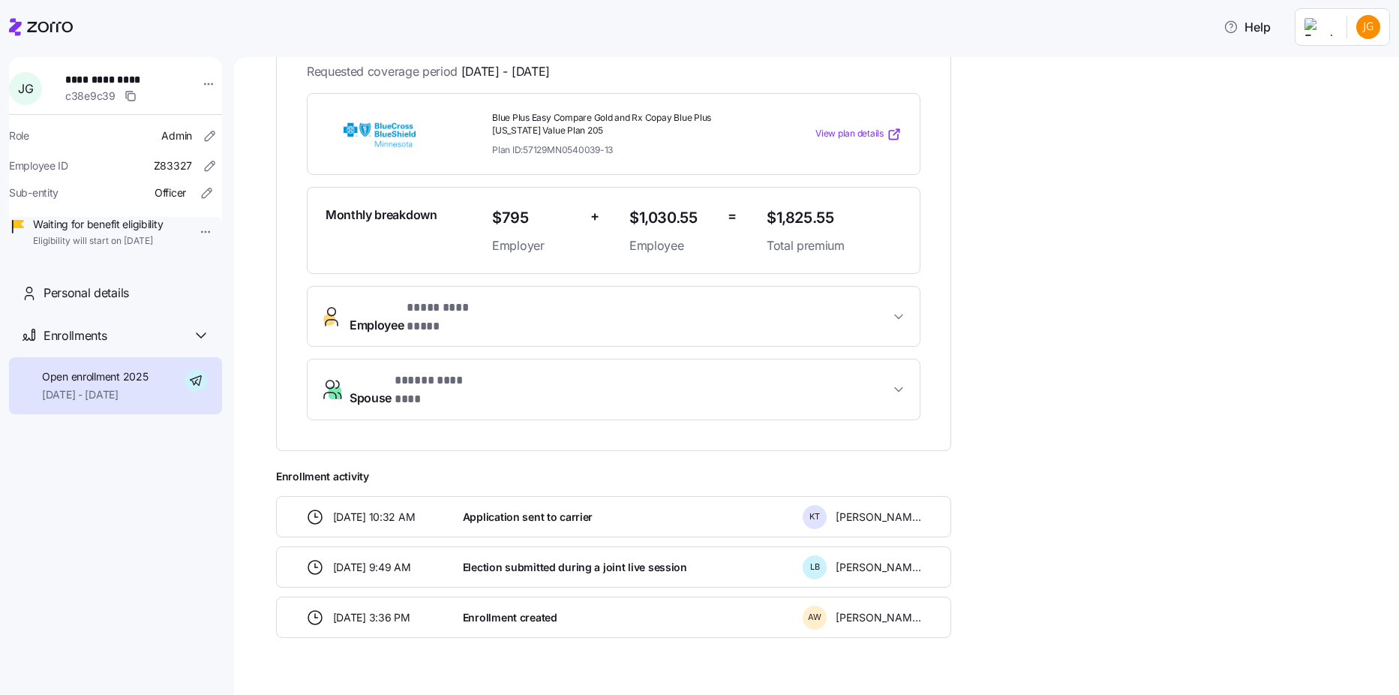
click at [487, 509] on span "Application sent to carrier" at bounding box center [528, 516] width 130 height 15
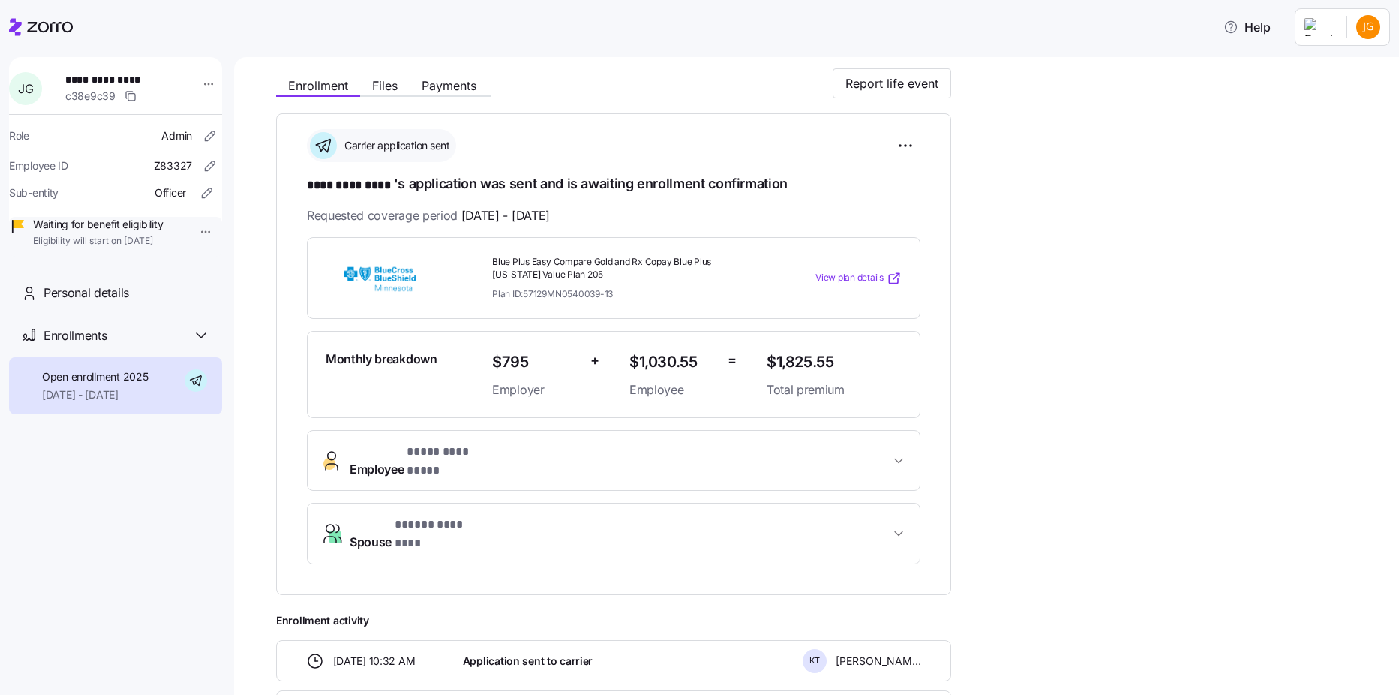
scroll to position [150, 0]
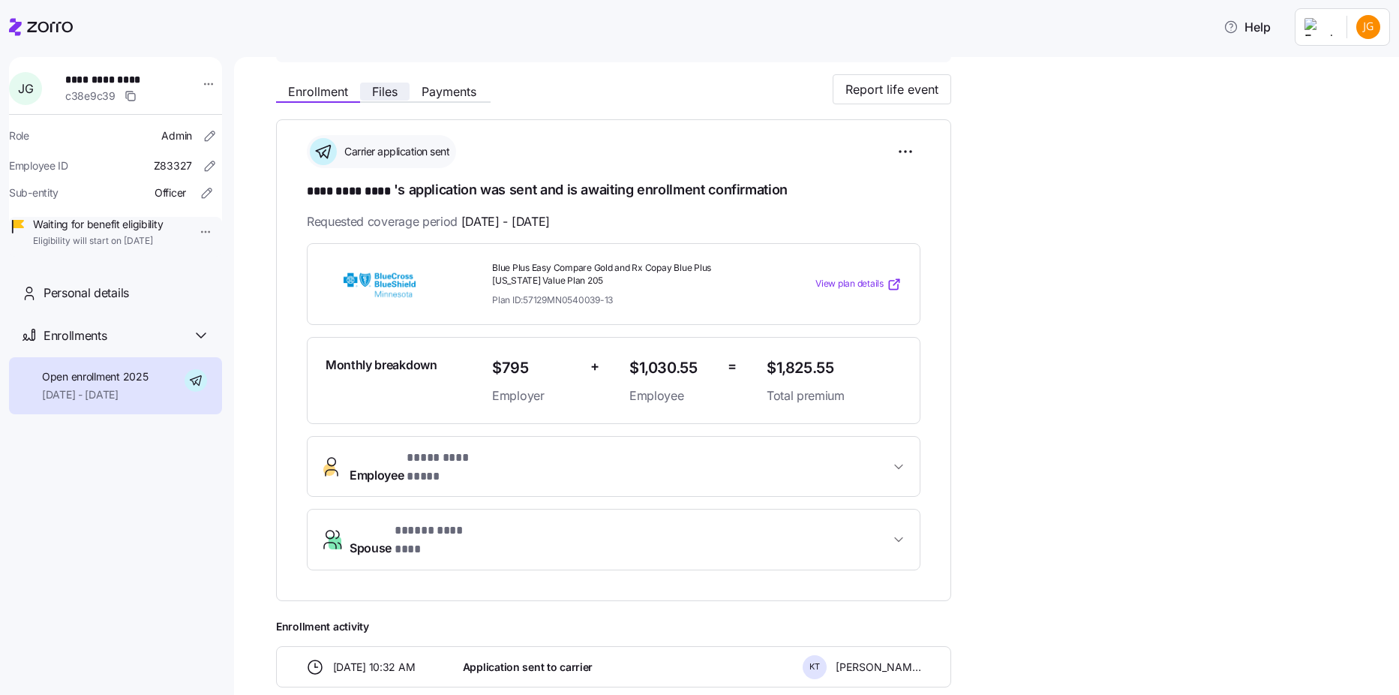
click at [389, 96] on span "Files" at bounding box center [385, 92] width 26 height 12
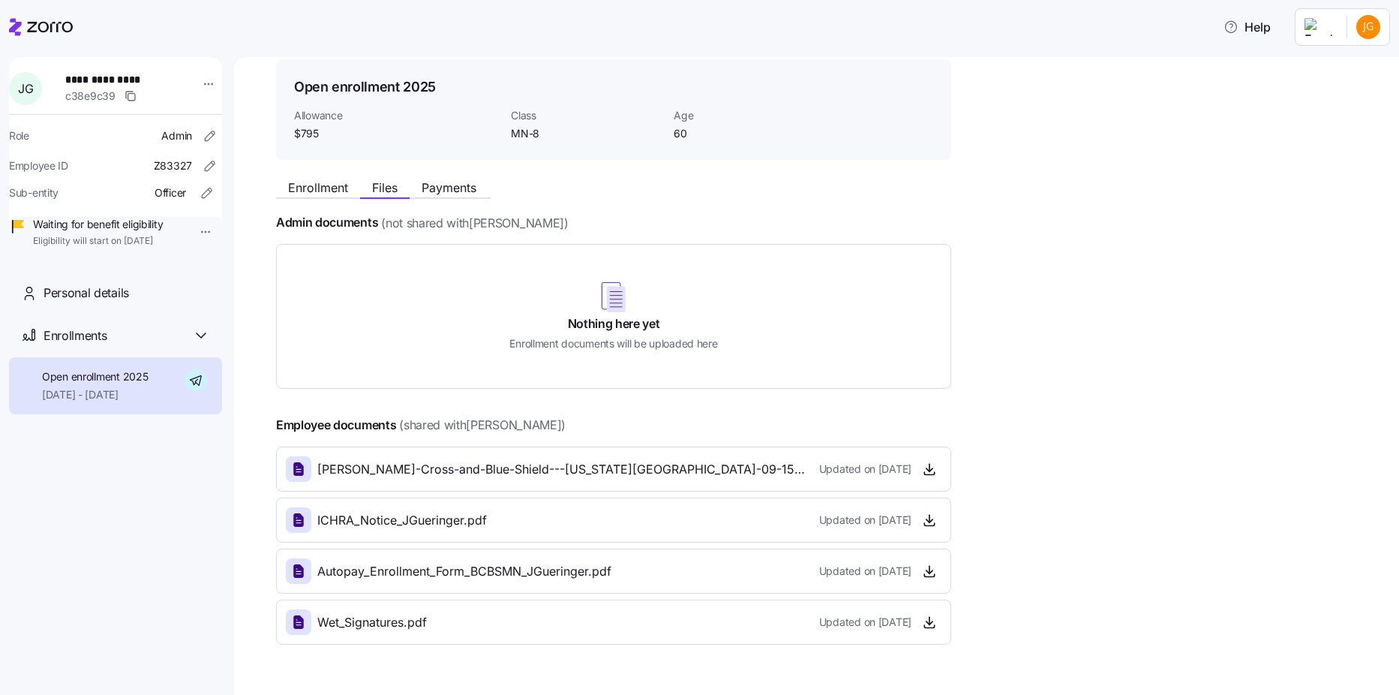
scroll to position [75, 0]
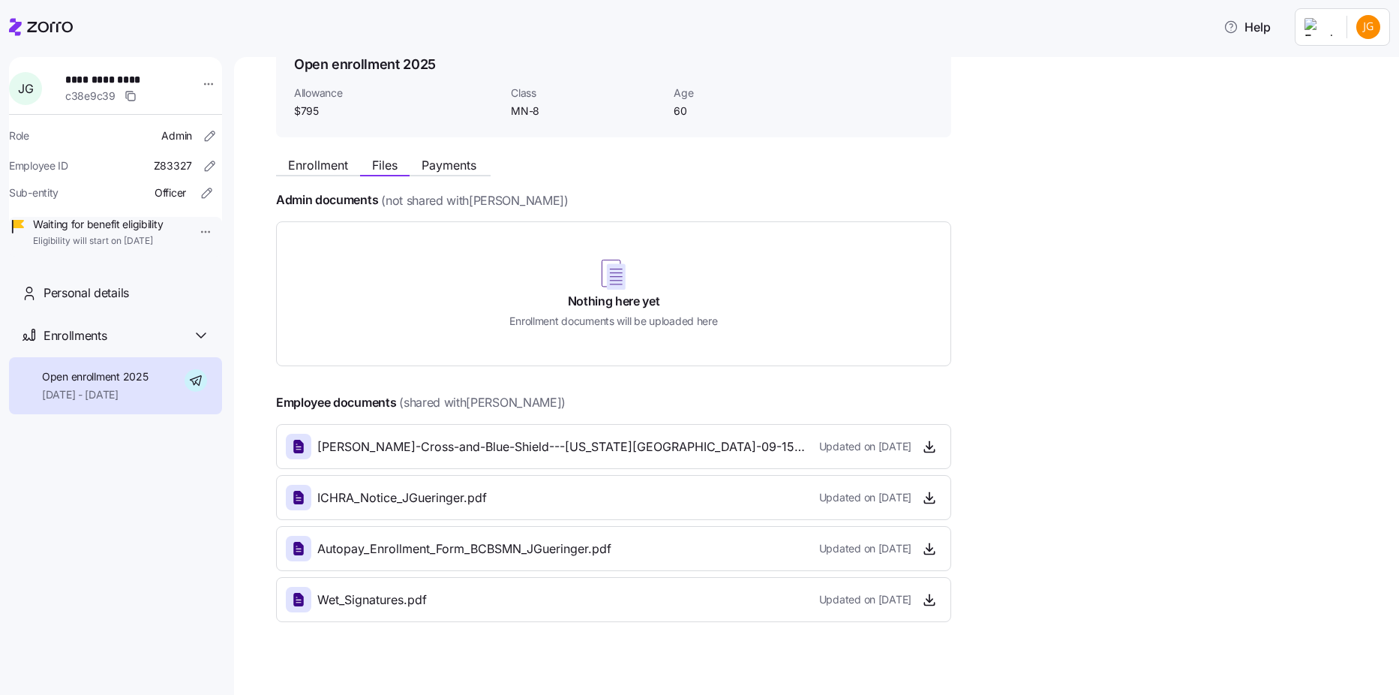
click at [412, 453] on span "[PERSON_NAME]-Cross-and-Blue-Shield---[US_STATE][GEOGRAPHIC_DATA]-09-15T15_04_0…" at bounding box center [562, 446] width 490 height 19
click at [415, 455] on span "[PERSON_NAME]-Cross-and-Blue-Shield---[US_STATE][GEOGRAPHIC_DATA]-09-15T15_04_0…" at bounding box center [562, 446] width 490 height 19
click at [933, 449] on icon "button" at bounding box center [929, 446] width 15 height 15
